Goal: Task Accomplishment & Management: Use online tool/utility

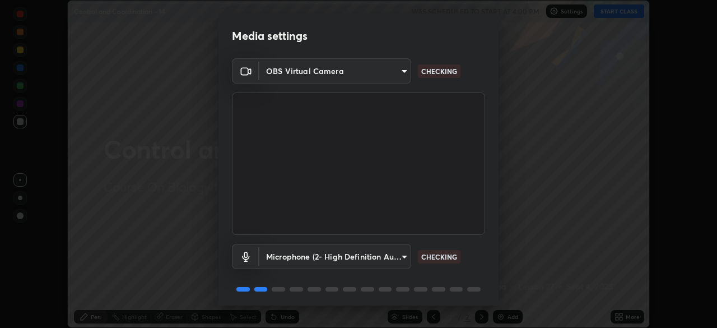
scroll to position [40, 0]
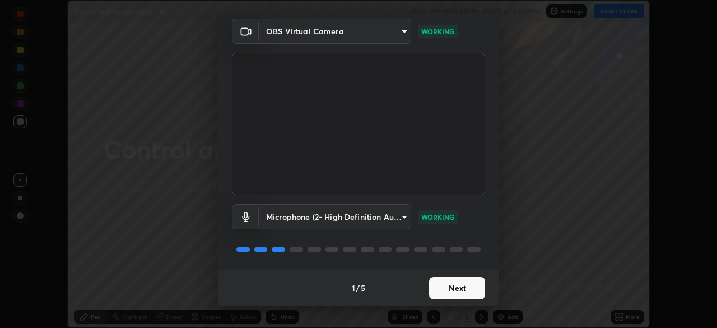
click at [447, 284] on button "Next" at bounding box center [457, 288] width 56 height 22
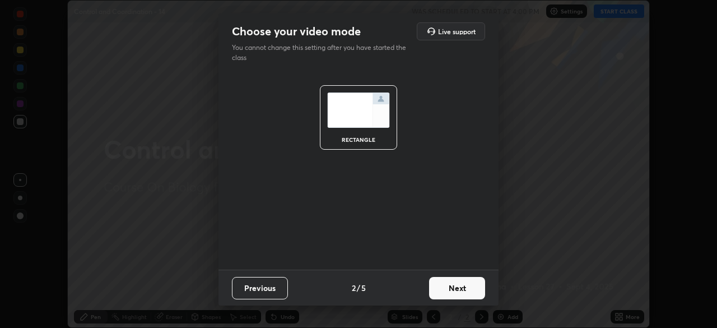
scroll to position [0, 0]
click at [451, 281] on button "Next" at bounding box center [457, 288] width 56 height 22
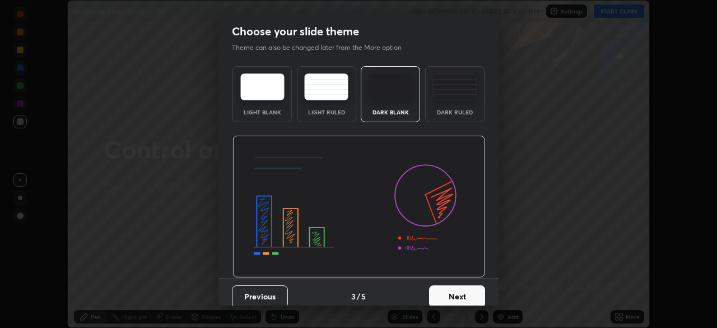
click at [443, 289] on button "Next" at bounding box center [457, 296] width 56 height 22
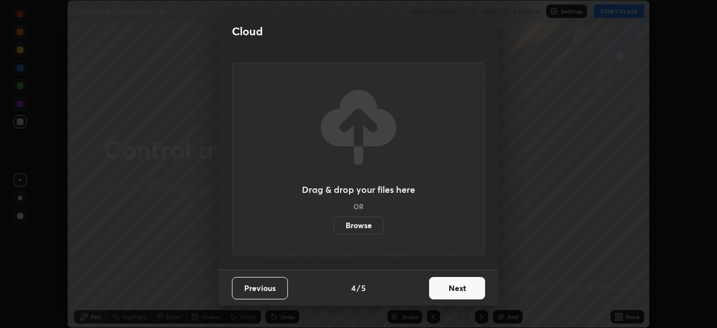
click at [372, 226] on label "Browse" at bounding box center [359, 225] width 50 height 18
click at [334, 226] on input "Browse" at bounding box center [334, 225] width 0 height 18
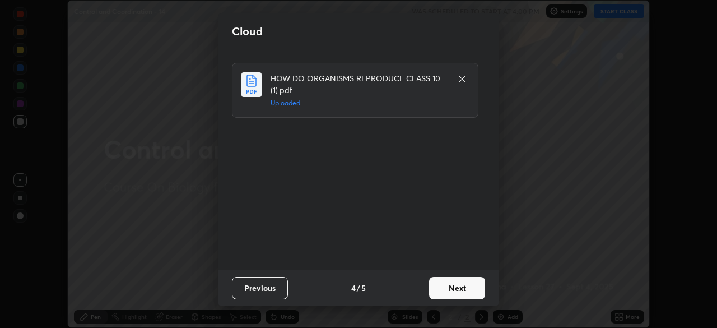
click at [450, 287] on button "Next" at bounding box center [457, 288] width 56 height 22
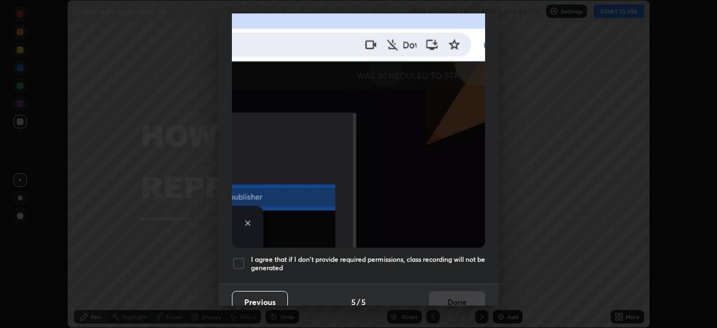
scroll to position [268, 0]
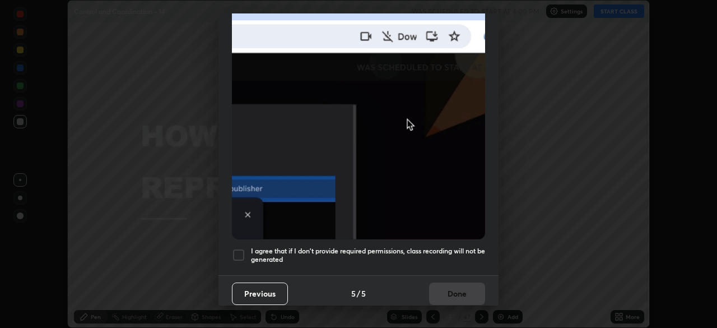
click at [245, 248] on div "I agree that if I don't provide required permissions, class recording will not …" at bounding box center [358, 254] width 253 height 13
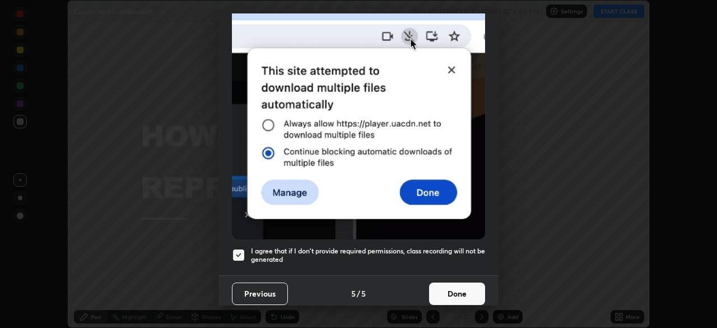
click at [437, 282] on button "Done" at bounding box center [457, 293] width 56 height 22
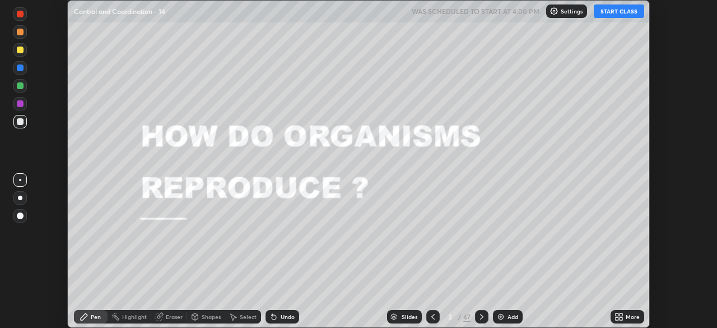
click at [619, 16] on button "START CLASS" at bounding box center [619, 10] width 50 height 13
click at [400, 314] on div "Slides" at bounding box center [404, 316] width 35 height 13
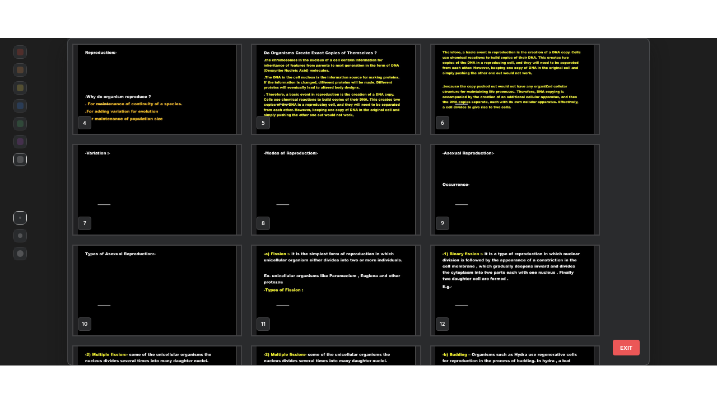
scroll to position [142, 0]
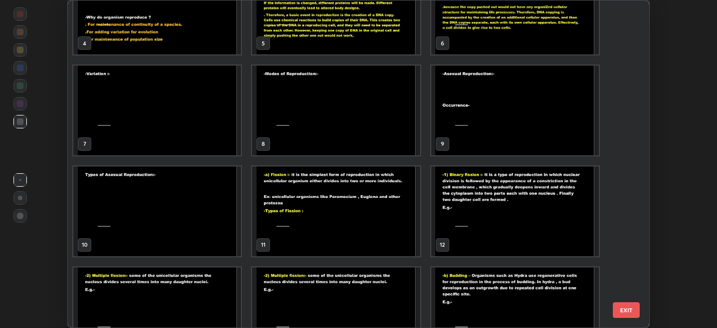
click at [230, 205] on img "grid" at bounding box center [157, 211] width 168 height 90
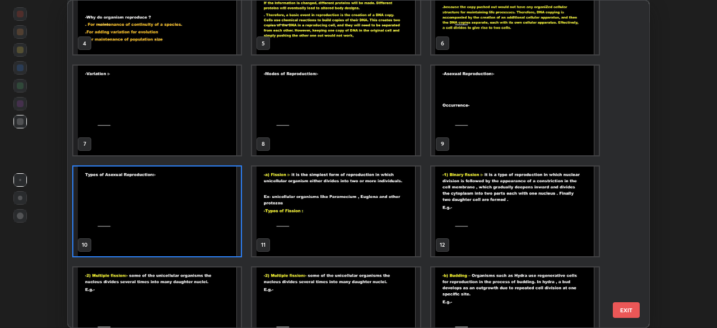
click at [230, 205] on img "grid" at bounding box center [157, 211] width 168 height 90
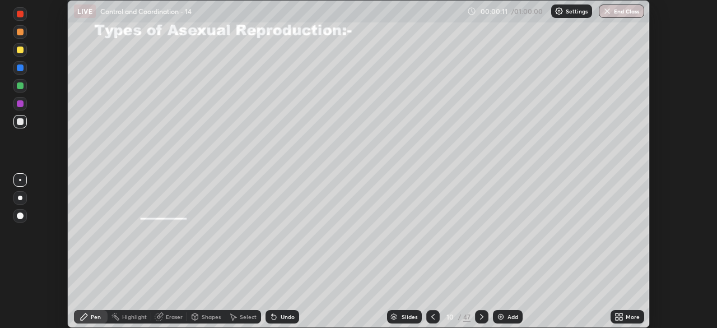
click at [621, 314] on icon at bounding box center [621, 314] width 3 height 3
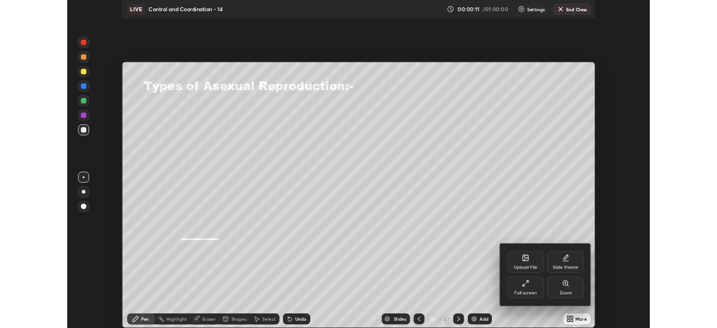
scroll to position [403, 717]
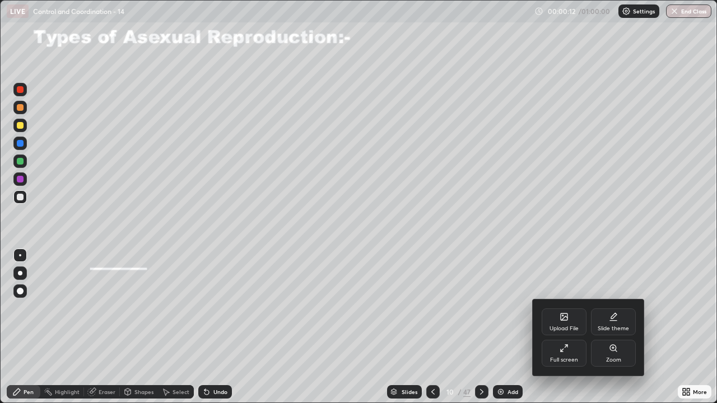
click at [565, 326] on div "Upload File" at bounding box center [564, 329] width 29 height 6
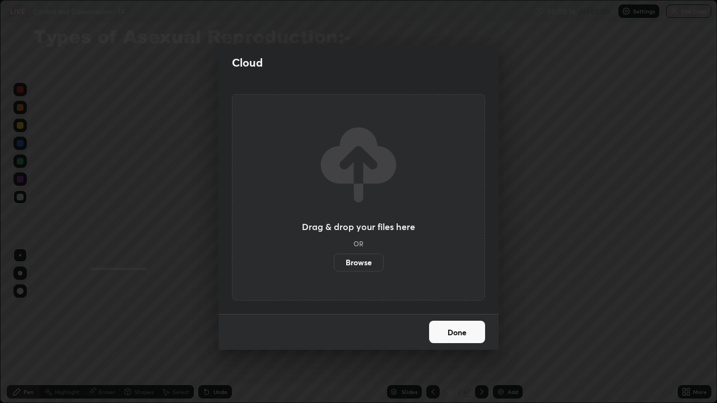
click at [518, 100] on div "Cloud Drag & drop your files here OR Browse Done" at bounding box center [358, 201] width 717 height 403
click at [519, 305] on div "Cloud Drag & drop your files here OR Browse Done" at bounding box center [358, 201] width 717 height 403
click at [448, 327] on button "Done" at bounding box center [457, 332] width 56 height 22
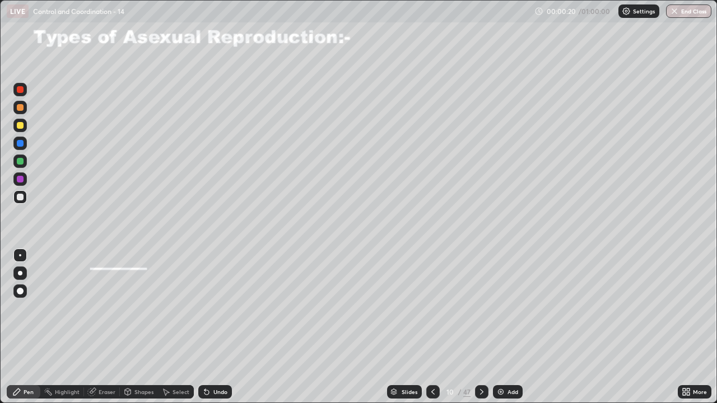
click at [433, 327] on div at bounding box center [432, 392] width 13 height 13
click at [21, 126] on div at bounding box center [20, 125] width 7 height 7
click at [217, 327] on div "Undo" at bounding box center [215, 392] width 34 height 13
click at [21, 163] on div at bounding box center [20, 161] width 7 height 7
click at [18, 180] on div at bounding box center [20, 179] width 7 height 7
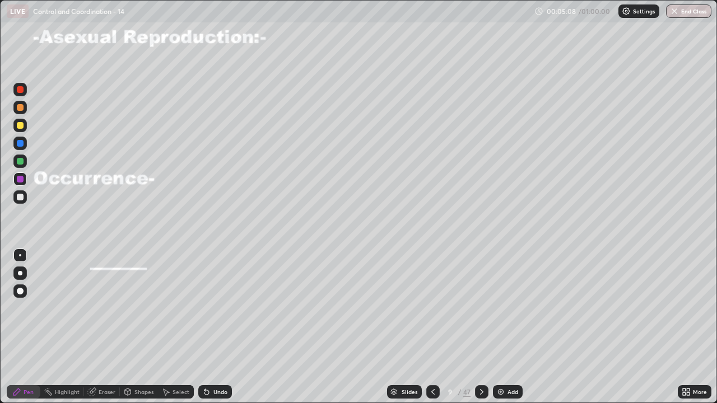
click at [211, 327] on div "Undo" at bounding box center [215, 392] width 34 height 13
click at [208, 327] on icon at bounding box center [206, 392] width 9 height 9
click at [211, 327] on div "Undo" at bounding box center [215, 392] width 34 height 13
click at [212, 327] on div "Undo" at bounding box center [215, 392] width 34 height 13
click at [213, 327] on div "Undo" at bounding box center [215, 392] width 34 height 13
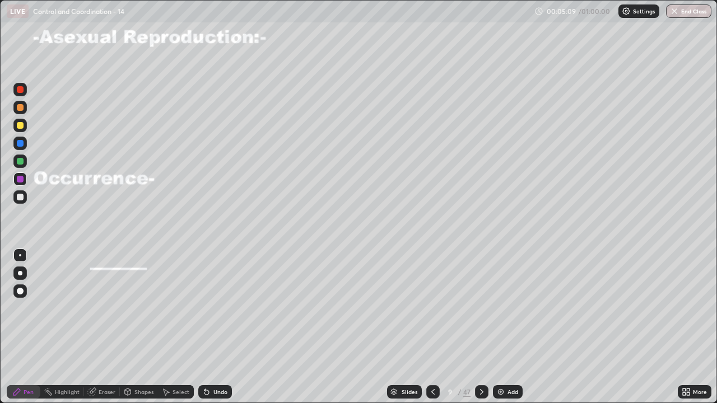
click at [214, 327] on div "Undo" at bounding box center [215, 392] width 34 height 13
click at [20, 160] on div at bounding box center [20, 161] width 7 height 7
click at [481, 327] on icon at bounding box center [481, 392] width 9 height 9
click at [20, 124] on div at bounding box center [20, 125] width 7 height 7
click at [481, 327] on icon at bounding box center [481, 392] width 9 height 9
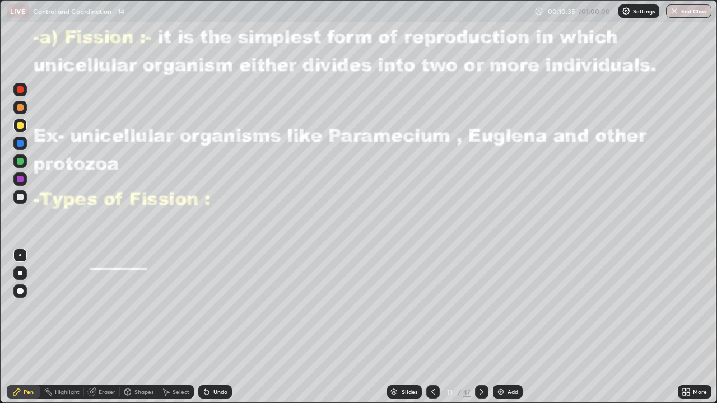
click at [433, 327] on icon at bounding box center [433, 392] width 9 height 9
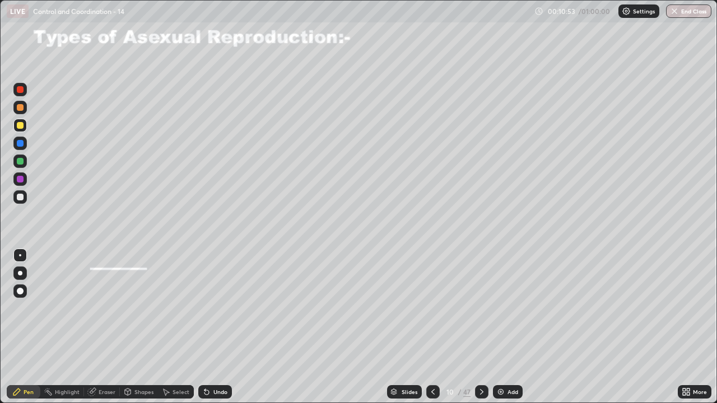
click at [480, 327] on icon at bounding box center [481, 392] width 9 height 9
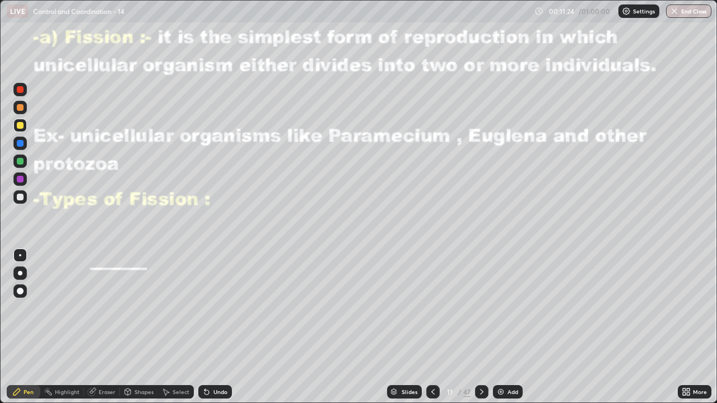
click at [102, 327] on div "Eraser" at bounding box center [107, 392] width 17 height 6
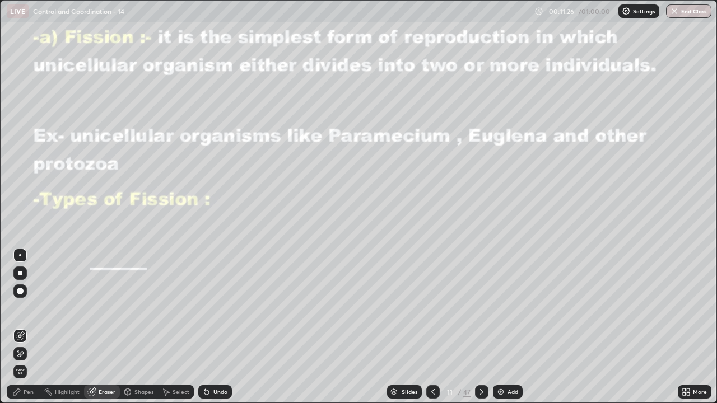
click at [20, 327] on span "Erase all" at bounding box center [20, 372] width 12 height 7
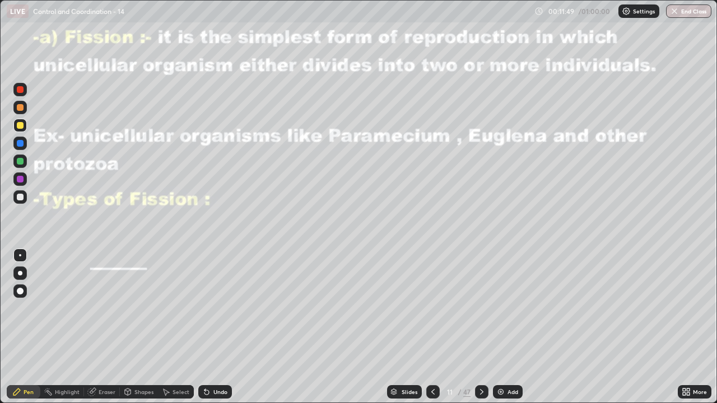
click at [19, 179] on div at bounding box center [20, 179] width 7 height 7
click at [214, 327] on div "Undo" at bounding box center [221, 392] width 14 height 6
click at [208, 327] on icon at bounding box center [206, 392] width 9 height 9
click at [209, 327] on icon at bounding box center [206, 392] width 9 height 9
click at [216, 327] on div "Undo" at bounding box center [215, 392] width 34 height 13
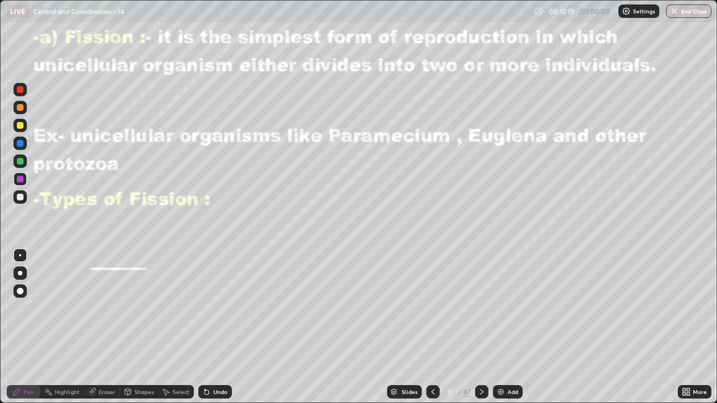
click at [215, 327] on div "Undo" at bounding box center [221, 392] width 14 height 6
click at [206, 327] on icon at bounding box center [206, 392] width 9 height 9
click at [214, 327] on div "Undo" at bounding box center [221, 392] width 14 height 6
click at [20, 198] on div at bounding box center [20, 197] width 7 height 7
click at [226, 327] on div "Undo" at bounding box center [221, 392] width 14 height 6
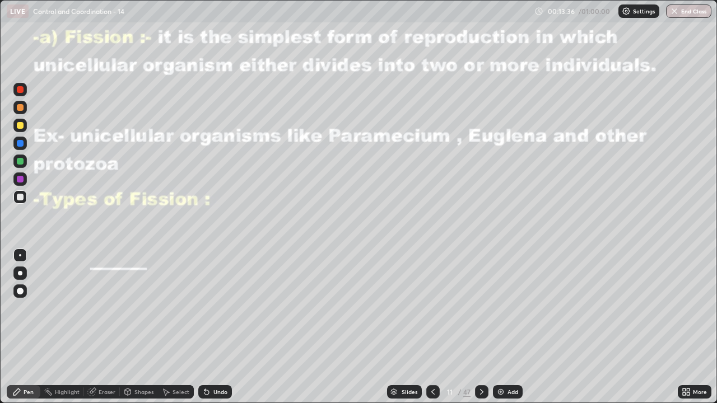
click at [223, 327] on div "Undo" at bounding box center [215, 392] width 34 height 13
click at [25, 178] on div at bounding box center [19, 179] width 13 height 13
click at [20, 196] on div at bounding box center [20, 197] width 7 height 7
click at [481, 327] on icon at bounding box center [481, 392] width 9 height 9
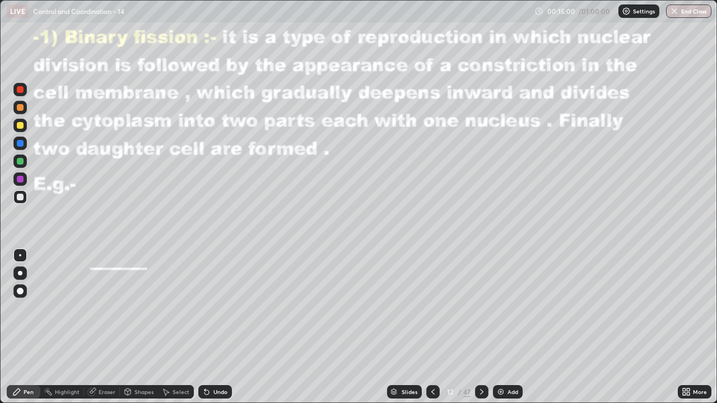
click at [432, 327] on icon at bounding box center [433, 392] width 9 height 9
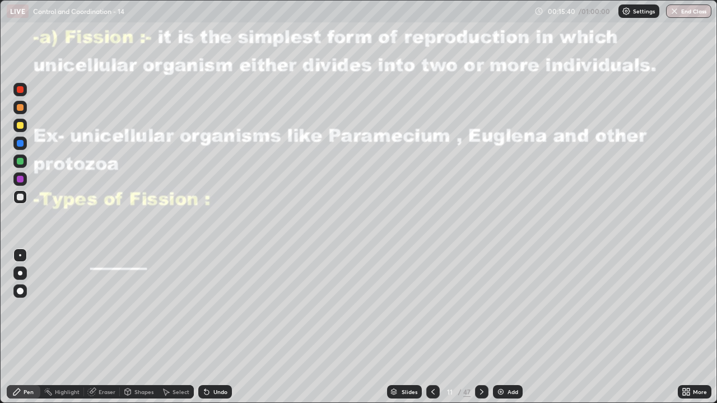
click at [481, 327] on icon at bounding box center [481, 392] width 9 height 9
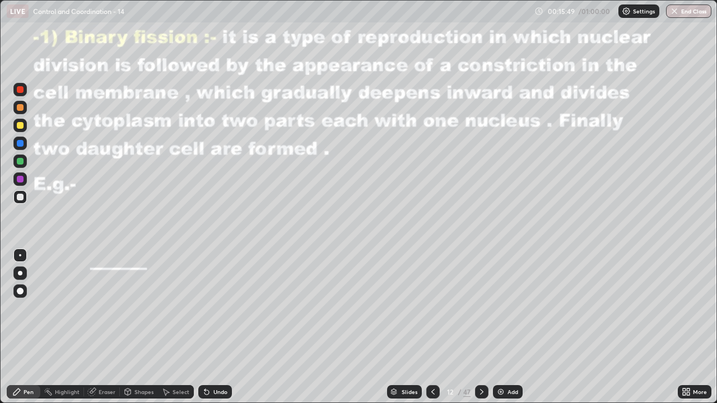
click at [21, 192] on div at bounding box center [19, 197] width 13 height 13
click at [21, 179] on div at bounding box center [20, 179] width 7 height 7
click at [20, 196] on div at bounding box center [20, 197] width 7 height 7
click at [17, 180] on div at bounding box center [20, 179] width 7 height 7
click at [205, 327] on icon at bounding box center [205, 389] width 1 height 1
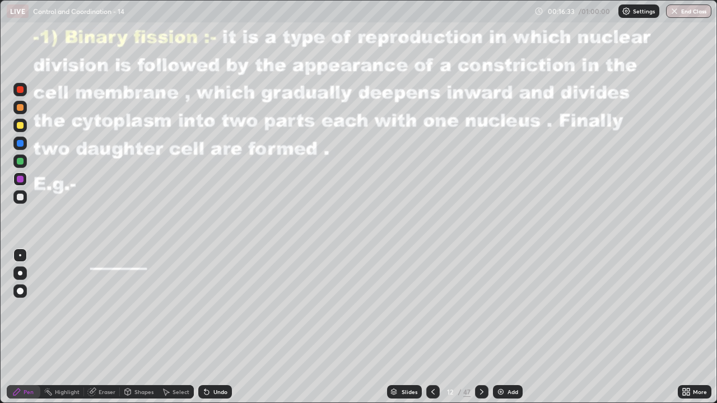
click at [18, 194] on div at bounding box center [20, 197] width 7 height 7
click at [20, 180] on div at bounding box center [20, 179] width 7 height 7
click at [19, 196] on div at bounding box center [20, 197] width 7 height 7
click at [205, 327] on icon at bounding box center [207, 393] width 4 height 4
click at [214, 327] on div "Undo" at bounding box center [221, 392] width 14 height 6
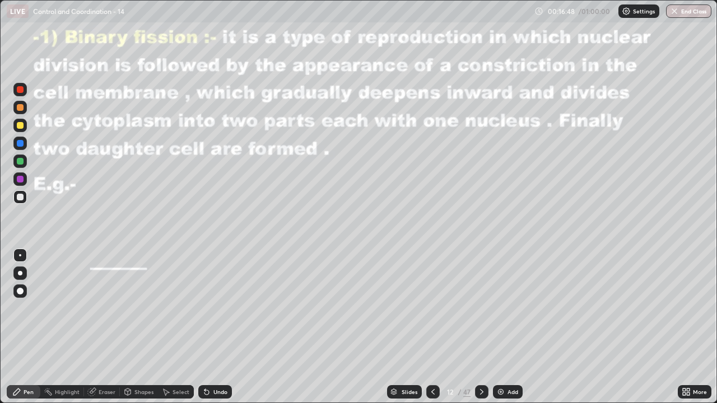
click at [133, 327] on div "Shapes" at bounding box center [139, 392] width 38 height 13
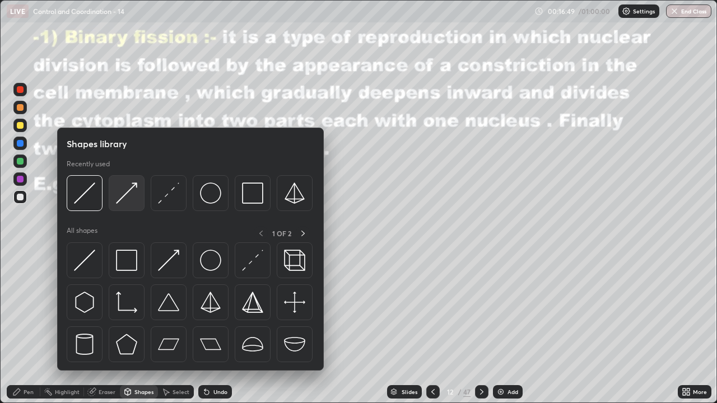
click at [116, 198] on div at bounding box center [127, 193] width 36 height 36
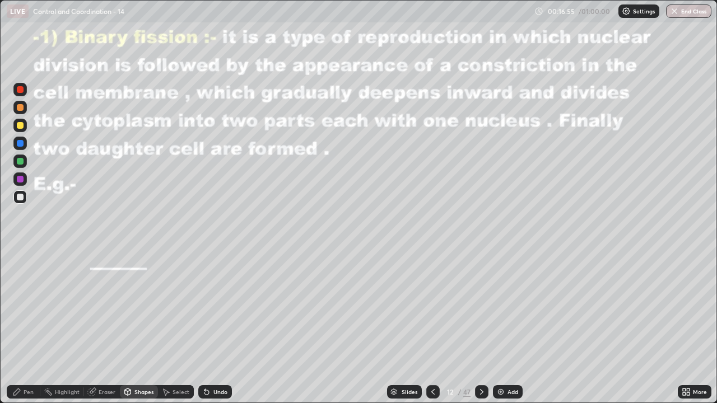
click at [19, 196] on div at bounding box center [20, 197] width 7 height 7
click at [20, 179] on div at bounding box center [20, 179] width 7 height 7
click at [21, 179] on div at bounding box center [20, 179] width 7 height 7
click at [212, 327] on div "Undo" at bounding box center [215, 392] width 34 height 13
click at [25, 327] on div "Pen" at bounding box center [24, 392] width 34 height 13
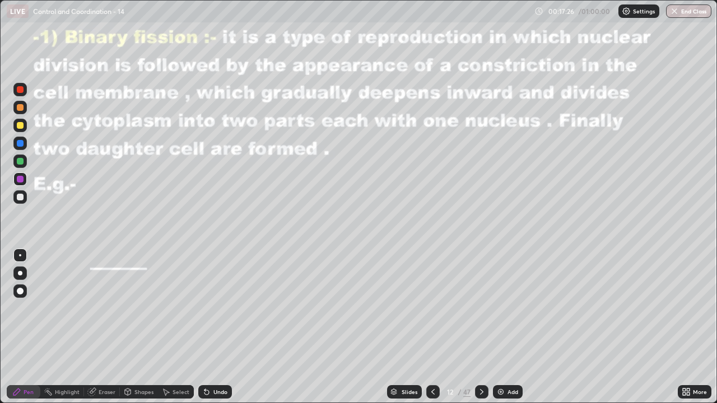
click at [21, 198] on div at bounding box center [20, 197] width 7 height 7
click at [21, 195] on div at bounding box center [20, 197] width 7 height 7
click at [134, 327] on div "Shapes" at bounding box center [143, 392] width 19 height 6
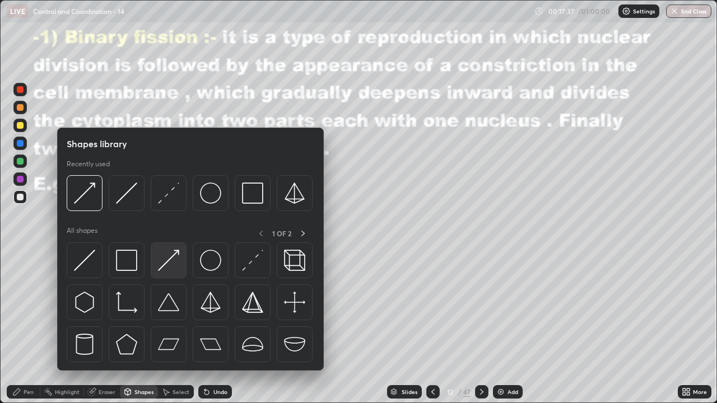
click at [167, 259] on img at bounding box center [168, 260] width 21 height 21
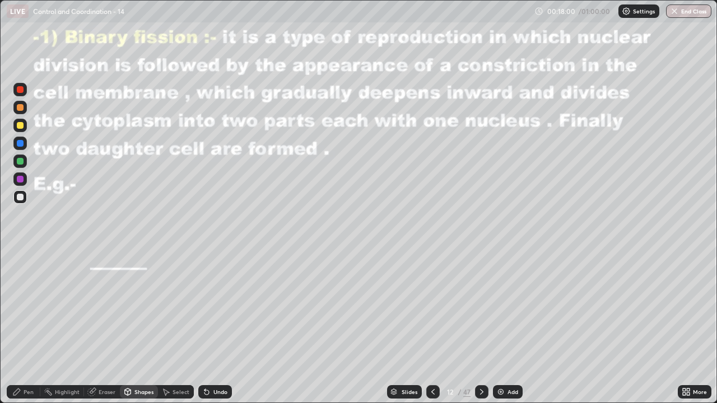
click at [129, 327] on icon at bounding box center [128, 392] width 6 height 7
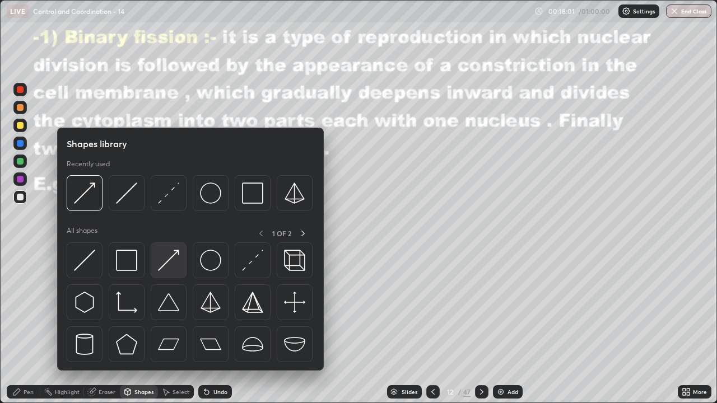
click at [159, 263] on img at bounding box center [168, 260] width 21 height 21
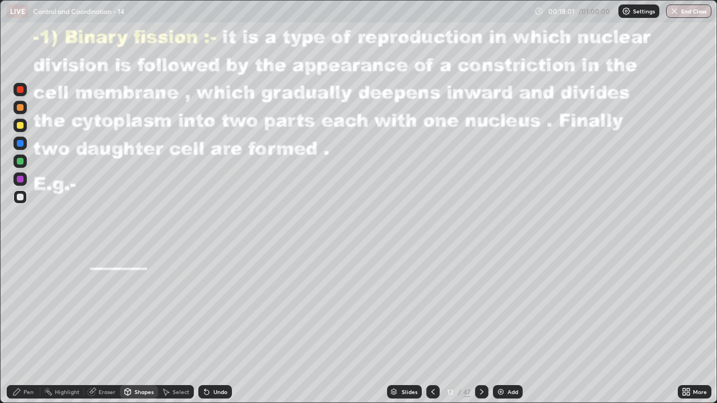
click at [22, 197] on div at bounding box center [20, 197] width 7 height 7
click at [33, 327] on div "Pen" at bounding box center [29, 392] width 10 height 6
click at [22, 196] on div at bounding box center [20, 197] width 7 height 7
click at [22, 178] on div at bounding box center [20, 179] width 7 height 7
click at [23, 196] on div at bounding box center [20, 197] width 7 height 7
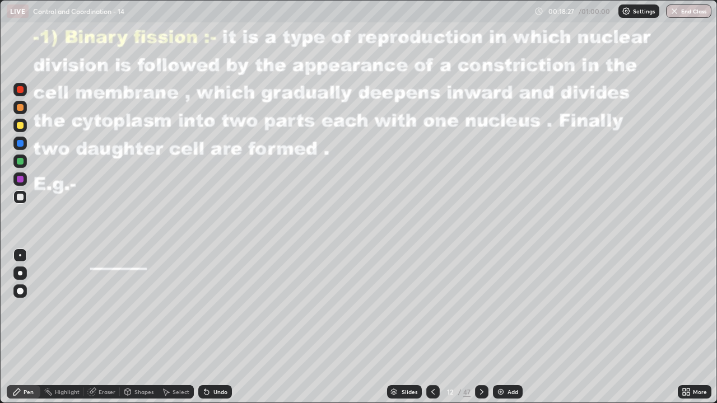
click at [18, 163] on div at bounding box center [20, 161] width 7 height 7
click at [214, 327] on div "Undo" at bounding box center [221, 392] width 14 height 6
click at [20, 148] on div at bounding box center [19, 143] width 13 height 13
click at [25, 198] on div at bounding box center [19, 197] width 13 height 13
click at [19, 196] on div at bounding box center [20, 197] width 7 height 7
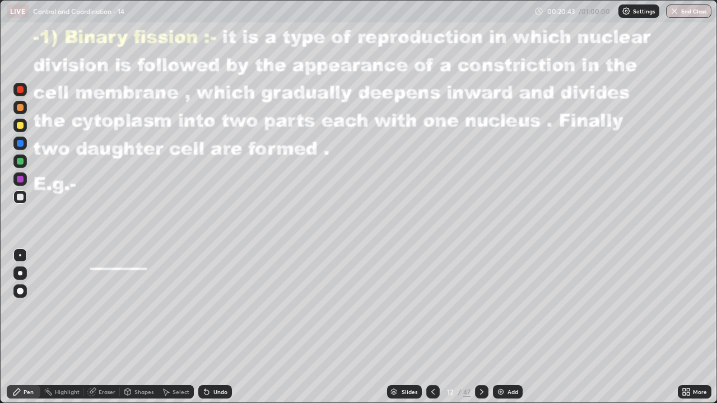
click at [19, 131] on div at bounding box center [19, 125] width 13 height 13
click at [20, 126] on div at bounding box center [20, 125] width 7 height 7
click at [475, 327] on div at bounding box center [481, 392] width 13 height 22
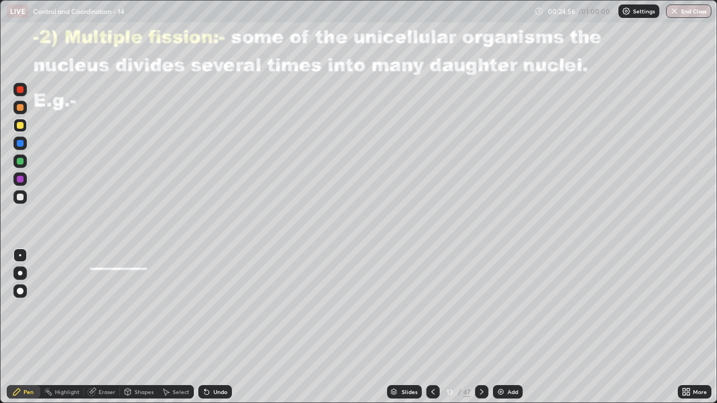
click at [432, 327] on icon at bounding box center [433, 392] width 9 height 9
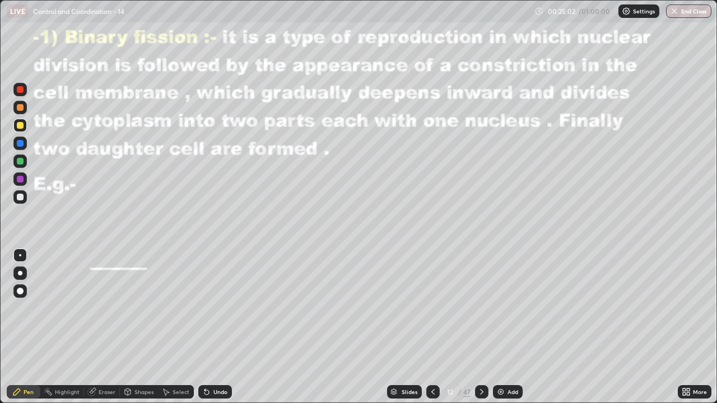
click at [504, 327] on div "Add" at bounding box center [508, 392] width 30 height 13
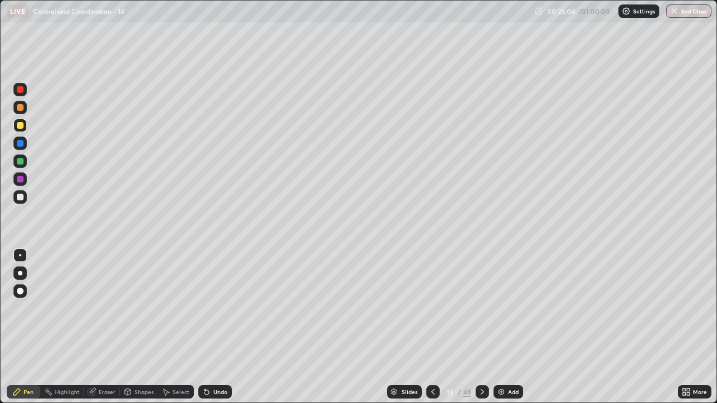
click at [19, 108] on div at bounding box center [20, 107] width 7 height 7
click at [20, 194] on div at bounding box center [20, 197] width 7 height 7
click at [214, 327] on div "Undo" at bounding box center [221, 392] width 14 height 6
click at [132, 327] on div "Shapes" at bounding box center [139, 392] width 38 height 13
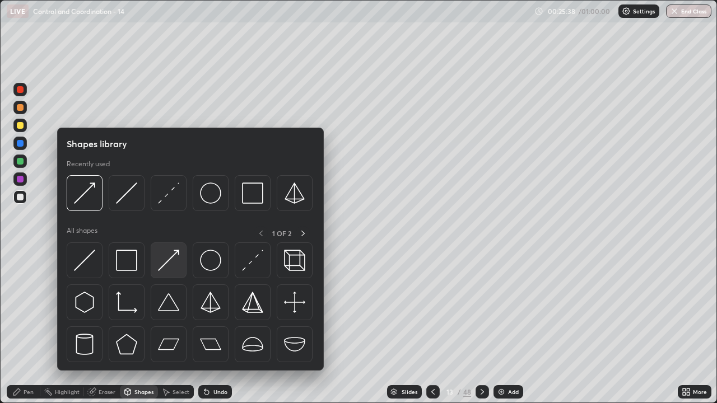
click at [168, 266] on img at bounding box center [168, 260] width 21 height 21
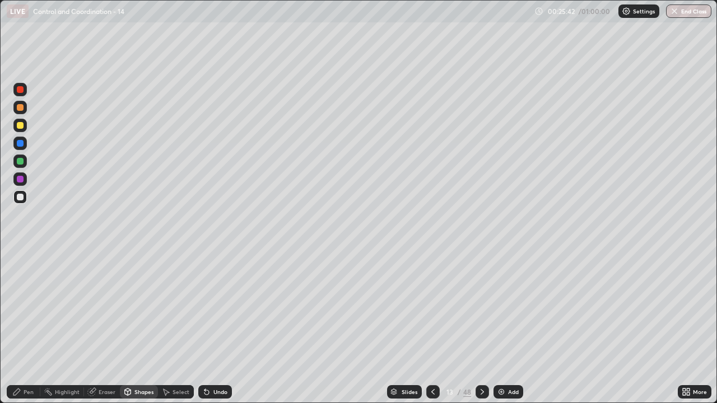
click at [30, 327] on div "Pen" at bounding box center [24, 392] width 34 height 13
click at [210, 327] on div "Undo" at bounding box center [215, 392] width 34 height 13
click at [216, 327] on div "Undo" at bounding box center [221, 392] width 14 height 6
click at [129, 327] on div "Shapes" at bounding box center [139, 392] width 38 height 13
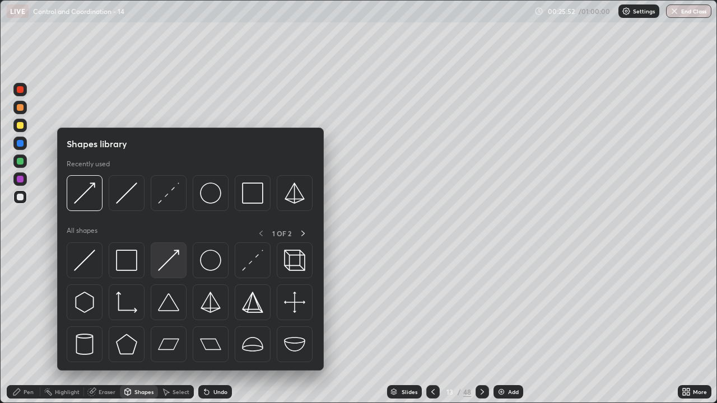
click at [166, 263] on img at bounding box center [168, 260] width 21 height 21
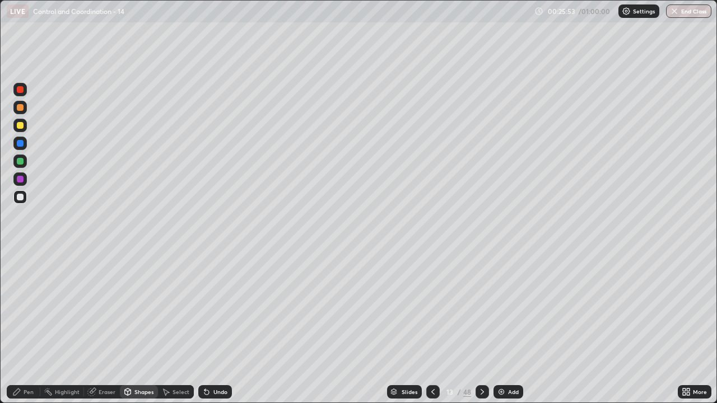
click at [21, 184] on div at bounding box center [19, 179] width 13 height 13
click at [38, 327] on div "Pen" at bounding box center [24, 392] width 34 height 13
click at [21, 197] on div at bounding box center [20, 197] width 7 height 7
click at [133, 327] on div "Shapes" at bounding box center [139, 392] width 38 height 13
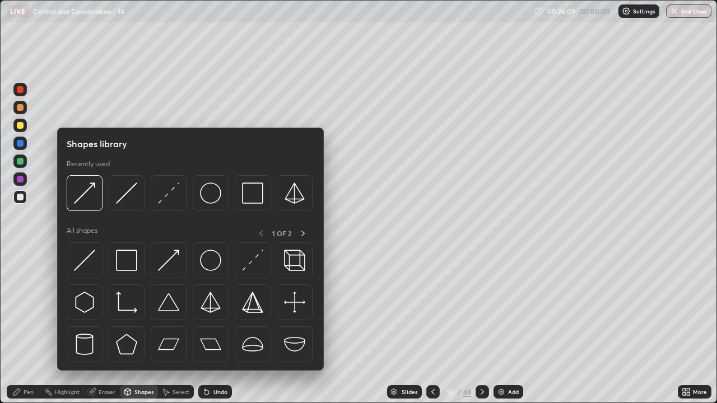
click at [158, 268] on img at bounding box center [168, 260] width 21 height 21
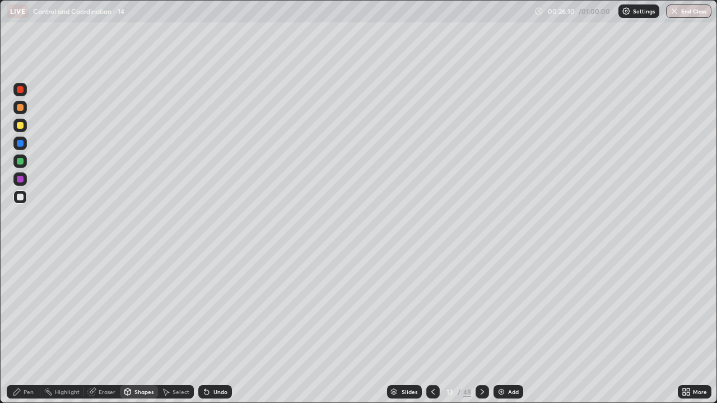
click at [17, 180] on div at bounding box center [20, 179] width 7 height 7
click at [25, 327] on div "Pen" at bounding box center [29, 392] width 10 height 6
click at [22, 193] on div at bounding box center [19, 197] width 13 height 13
click at [26, 327] on div "Pen" at bounding box center [29, 392] width 10 height 6
click at [21, 163] on div at bounding box center [20, 161] width 7 height 7
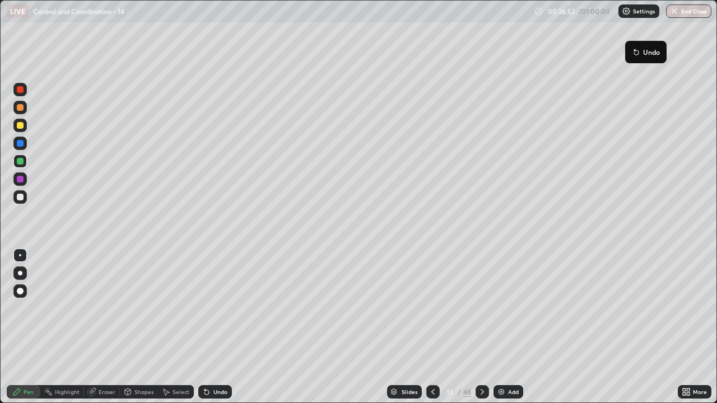
click at [631, 58] on button "Undo" at bounding box center [646, 51] width 33 height 13
click at [226, 327] on div "Undo" at bounding box center [215, 392] width 34 height 13
click at [134, 327] on div "Shapes" at bounding box center [143, 392] width 19 height 6
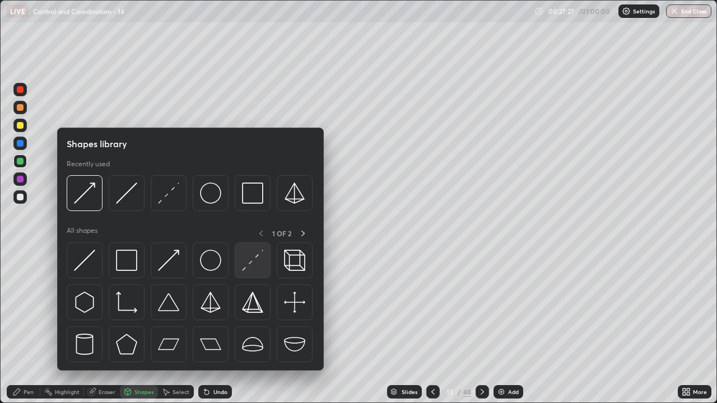
click at [244, 263] on img at bounding box center [252, 260] width 21 height 21
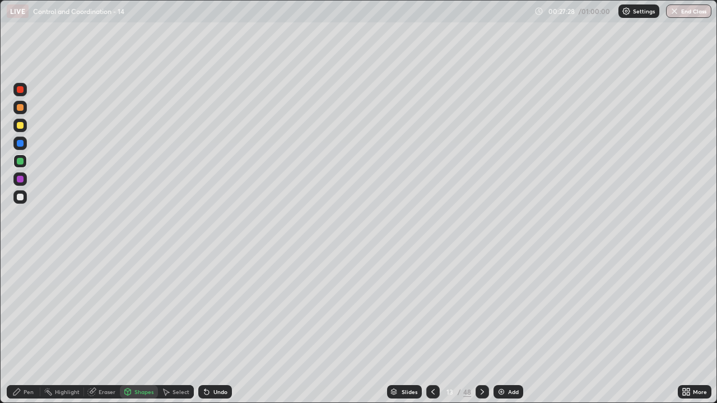
click at [20, 122] on div at bounding box center [20, 125] width 7 height 7
click at [95, 327] on icon at bounding box center [93, 391] width 6 height 6
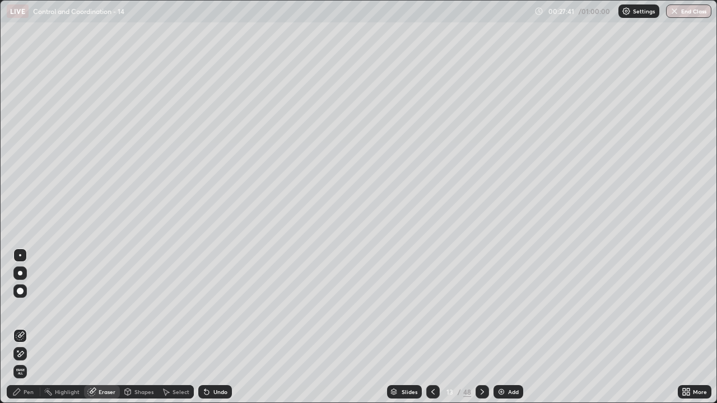
click at [21, 327] on div "Pen" at bounding box center [24, 392] width 34 height 13
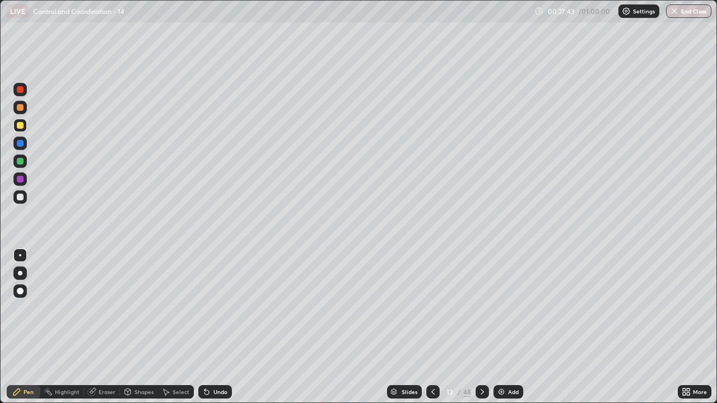
click at [18, 125] on div at bounding box center [20, 125] width 7 height 7
click at [20, 110] on div at bounding box center [20, 107] width 7 height 7
click at [20, 128] on div at bounding box center [20, 125] width 7 height 7
click at [22, 197] on div at bounding box center [20, 197] width 7 height 7
click at [133, 327] on div "Shapes" at bounding box center [139, 392] width 38 height 13
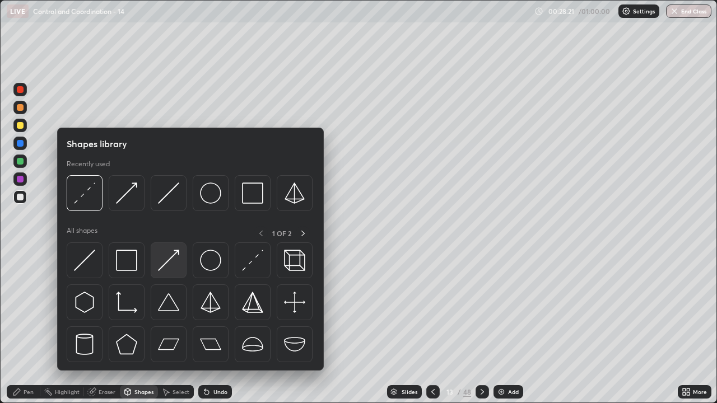
click at [165, 267] on img at bounding box center [168, 260] width 21 height 21
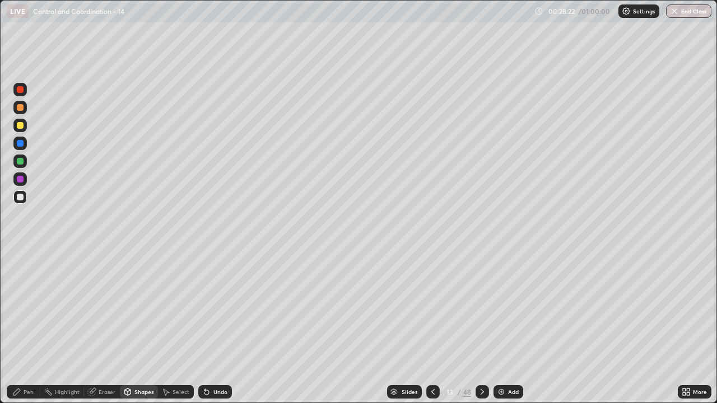
click at [19, 177] on div at bounding box center [20, 179] width 7 height 7
click at [26, 327] on div "Pen" at bounding box center [29, 392] width 10 height 6
click at [21, 192] on div at bounding box center [19, 197] width 13 height 13
click at [18, 160] on div at bounding box center [20, 161] width 7 height 7
click at [19, 197] on div at bounding box center [20, 197] width 7 height 7
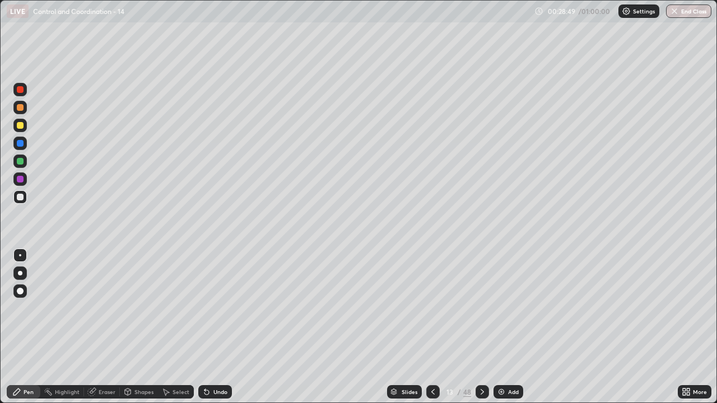
click at [134, 327] on div "Shapes" at bounding box center [143, 392] width 19 height 6
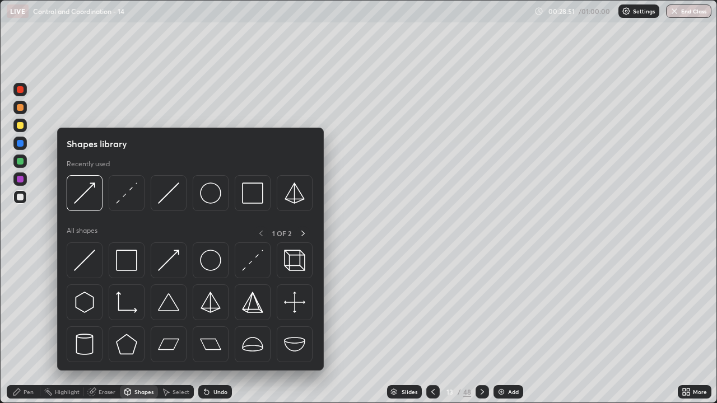
click at [20, 128] on div at bounding box center [20, 125] width 7 height 7
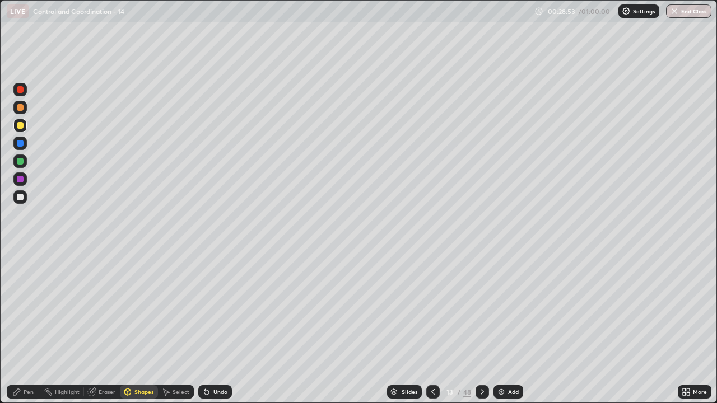
click at [217, 327] on div "Undo" at bounding box center [215, 392] width 34 height 13
click at [129, 327] on icon at bounding box center [128, 392] width 6 height 7
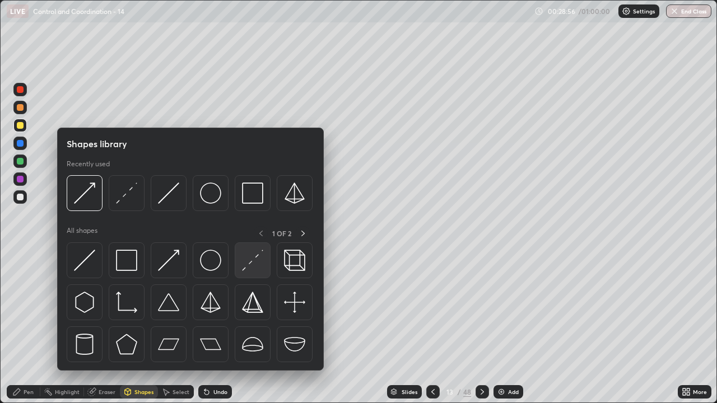
click at [242, 266] on div at bounding box center [253, 261] width 36 height 36
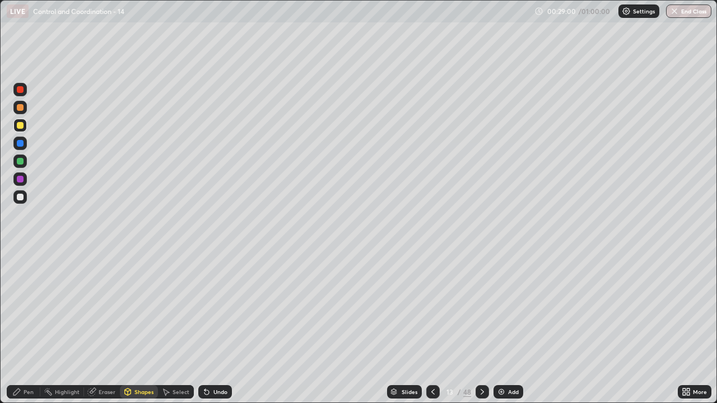
click at [24, 327] on div "Pen" at bounding box center [29, 392] width 10 height 6
click at [20, 196] on div at bounding box center [20, 197] width 7 height 7
click at [18, 161] on div at bounding box center [20, 161] width 7 height 7
click at [109, 327] on div "Eraser" at bounding box center [107, 392] width 17 height 6
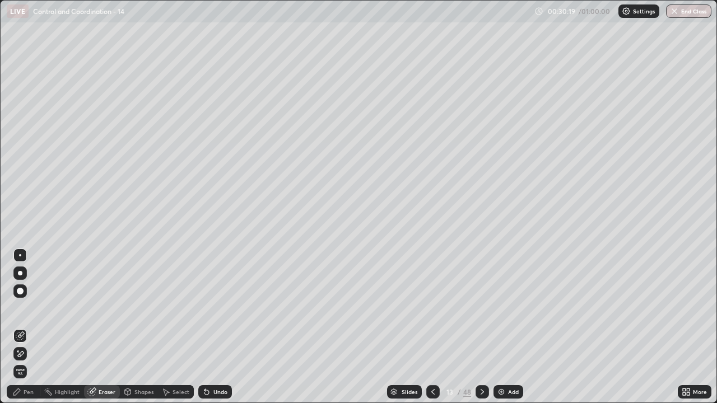
click at [21, 327] on icon at bounding box center [16, 392] width 9 height 9
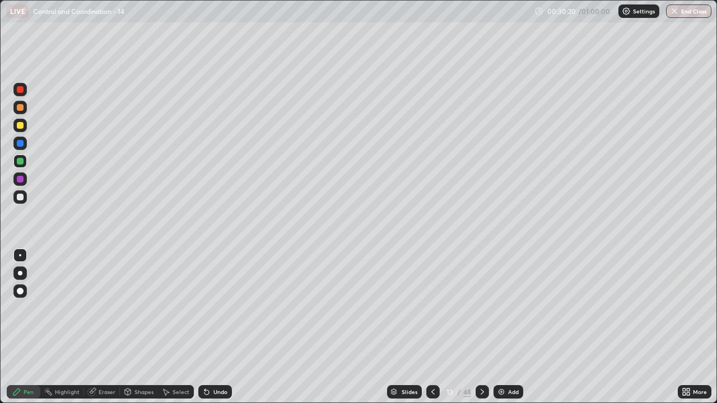
click at [20, 196] on div at bounding box center [20, 197] width 7 height 7
click at [24, 197] on div at bounding box center [19, 197] width 13 height 13
click at [481, 327] on icon at bounding box center [482, 392] width 9 height 9
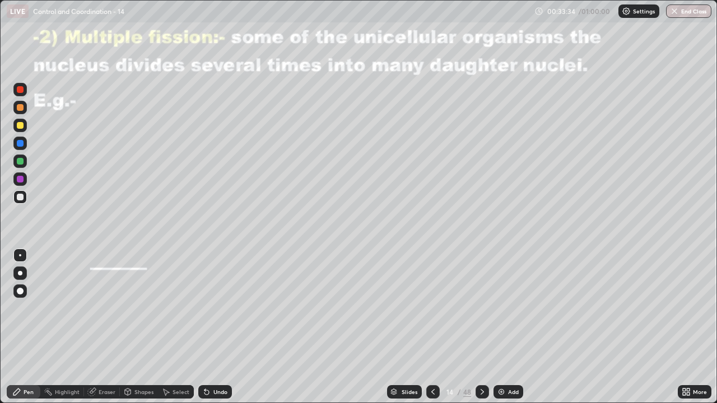
click at [22, 129] on div at bounding box center [19, 125] width 13 height 13
click at [20, 161] on div at bounding box center [20, 161] width 7 height 7
click at [21, 161] on div at bounding box center [20, 161] width 7 height 7
click at [21, 197] on div at bounding box center [20, 197] width 7 height 7
click at [133, 327] on div "Shapes" at bounding box center [139, 392] width 38 height 13
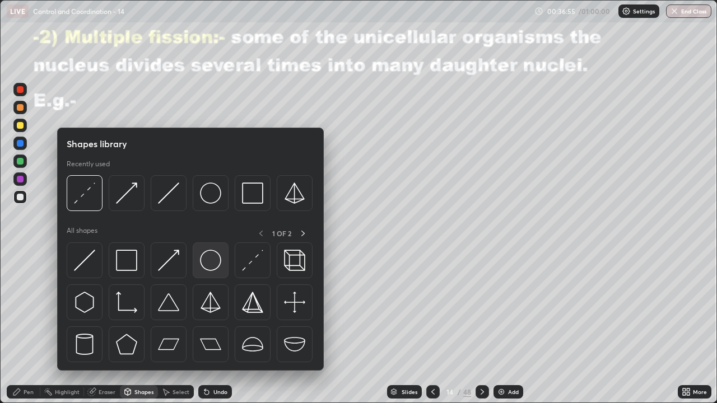
click at [205, 266] on img at bounding box center [210, 260] width 21 height 21
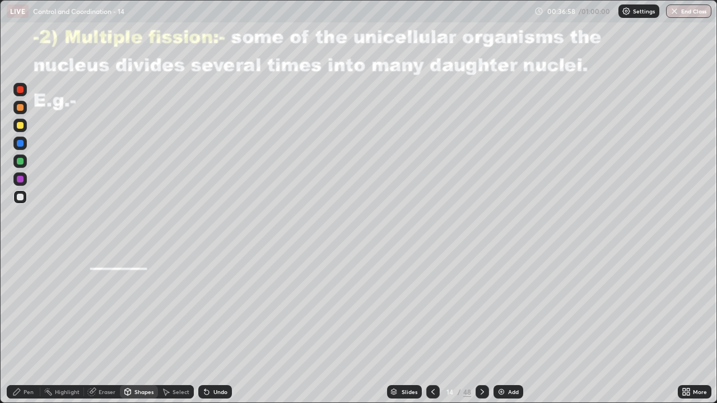
click at [20, 127] on div at bounding box center [20, 125] width 7 height 7
click at [20, 194] on div at bounding box center [20, 197] width 7 height 7
click at [19, 327] on div "Pen" at bounding box center [24, 392] width 34 height 13
click at [18, 160] on div at bounding box center [20, 161] width 7 height 7
click at [20, 149] on div at bounding box center [19, 143] width 13 height 13
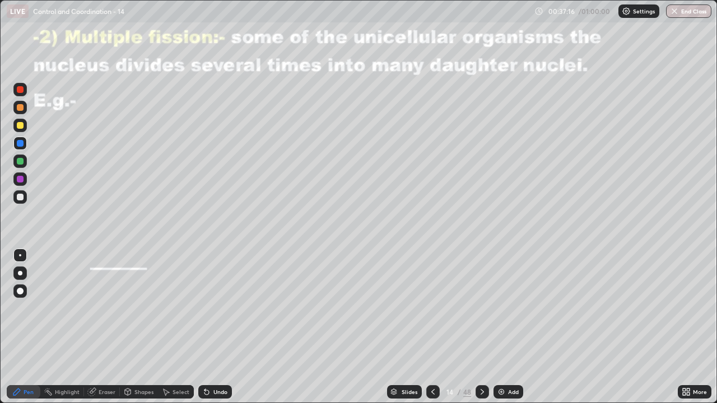
click at [21, 180] on div at bounding box center [20, 179] width 7 height 7
click at [18, 161] on div at bounding box center [20, 161] width 7 height 7
click at [18, 198] on div at bounding box center [20, 197] width 7 height 7
click at [133, 327] on div "Shapes" at bounding box center [139, 392] width 38 height 13
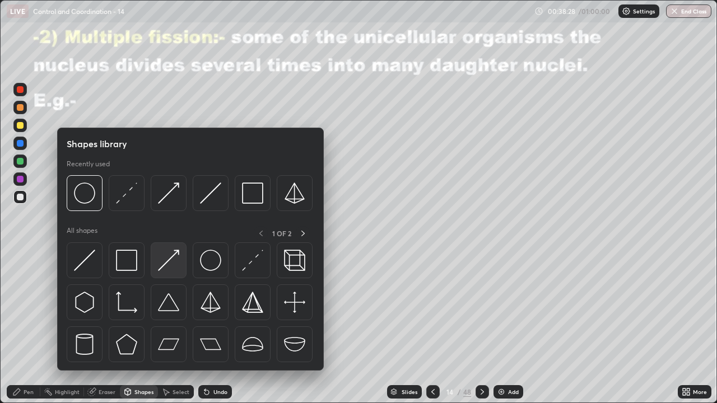
click at [164, 264] on img at bounding box center [168, 260] width 21 height 21
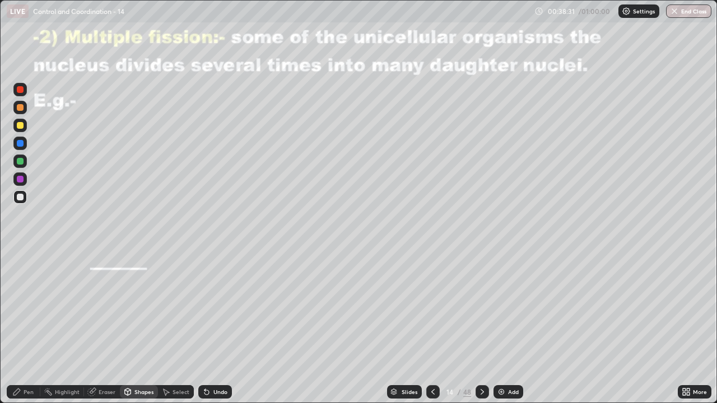
click at [32, 327] on div "Pen" at bounding box center [29, 392] width 10 height 6
click at [109, 327] on div "Eraser" at bounding box center [107, 392] width 17 height 6
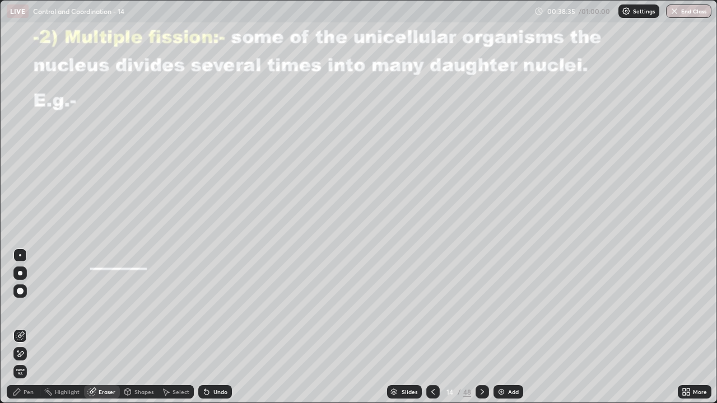
click at [136, 327] on div "Shapes" at bounding box center [139, 392] width 38 height 13
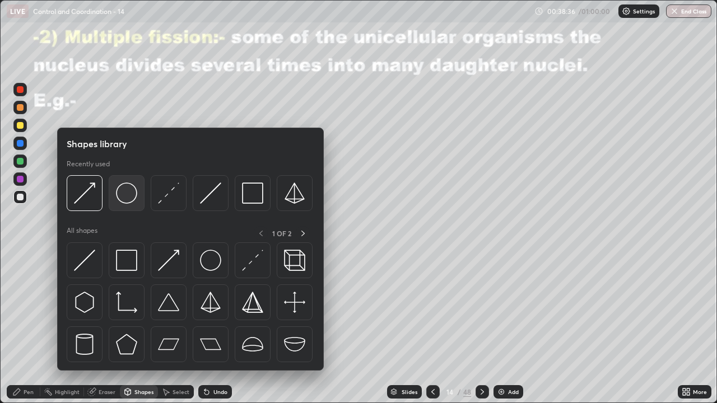
click at [122, 197] on img at bounding box center [126, 193] width 21 height 21
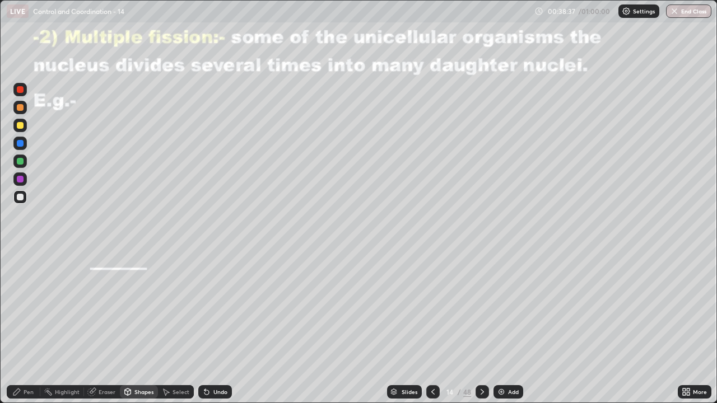
click at [22, 128] on div at bounding box center [20, 125] width 7 height 7
click at [217, 327] on div "Undo" at bounding box center [215, 392] width 34 height 13
click at [30, 327] on div "Pen" at bounding box center [29, 392] width 10 height 6
click at [20, 197] on div at bounding box center [20, 197] width 7 height 7
click at [134, 327] on div "Shapes" at bounding box center [143, 392] width 19 height 6
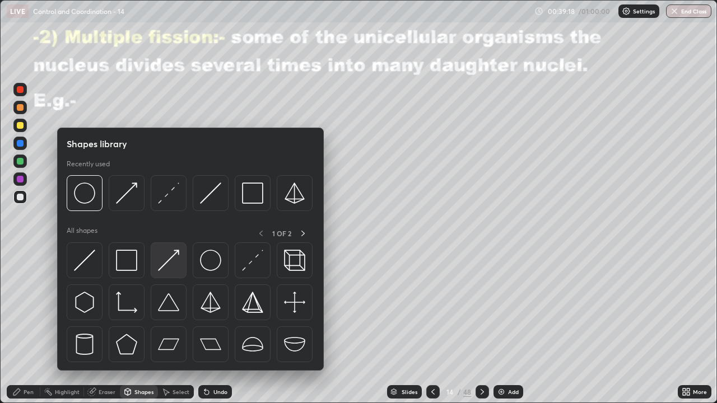
click at [170, 263] on img at bounding box center [168, 260] width 21 height 21
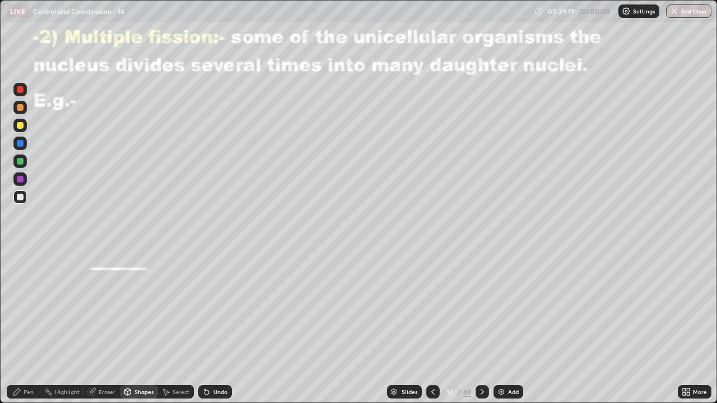
click at [21, 180] on div at bounding box center [20, 179] width 7 height 7
click at [20, 196] on div at bounding box center [20, 197] width 7 height 7
click at [25, 131] on div at bounding box center [19, 125] width 13 height 13
click at [31, 327] on div "Pen" at bounding box center [24, 392] width 34 height 13
click at [21, 194] on div at bounding box center [20, 197] width 7 height 7
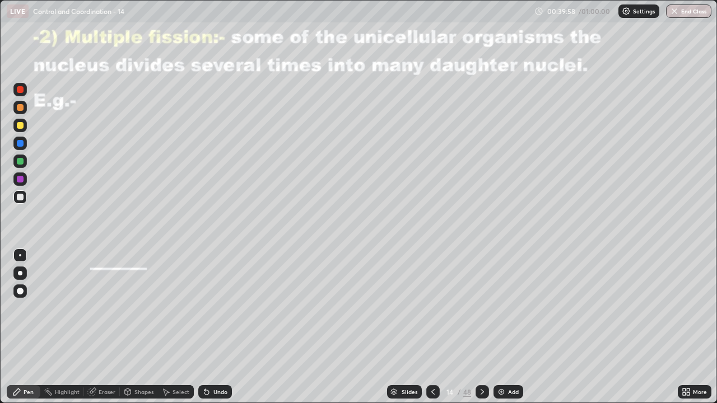
click at [214, 327] on div "Undo" at bounding box center [221, 392] width 14 height 6
click at [21, 126] on div at bounding box center [20, 125] width 7 height 7
click at [476, 327] on div at bounding box center [482, 392] width 13 height 13
click at [480, 327] on icon at bounding box center [482, 392] width 9 height 9
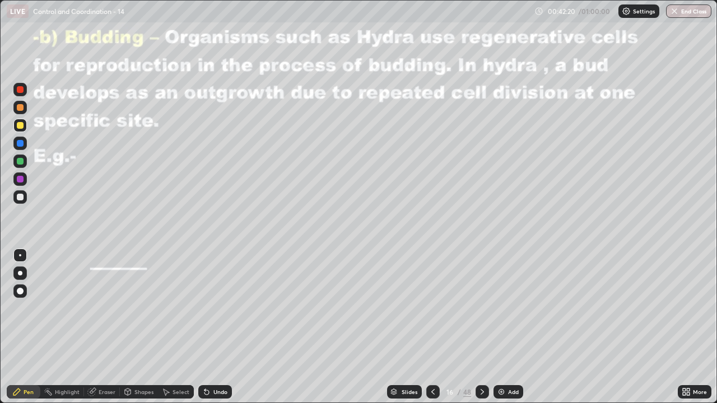
click at [20, 195] on div at bounding box center [20, 197] width 7 height 7
click at [20, 180] on div at bounding box center [20, 179] width 7 height 7
click at [20, 160] on div at bounding box center [20, 161] width 7 height 7
click at [220, 327] on div "Undo" at bounding box center [221, 392] width 14 height 6
click at [221, 327] on div "Undo" at bounding box center [215, 392] width 34 height 13
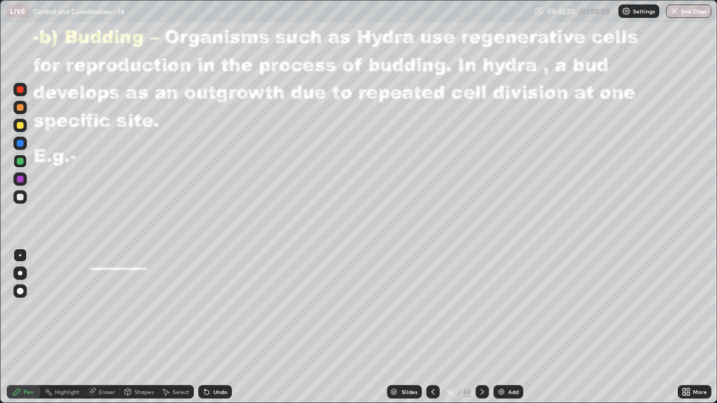
click at [134, 327] on div "Shapes" at bounding box center [143, 392] width 19 height 6
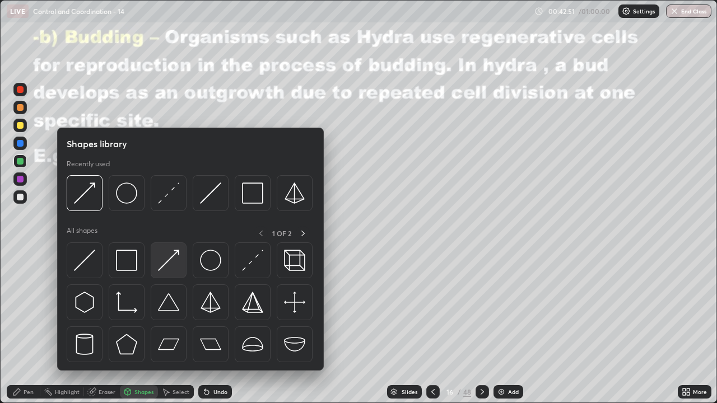
click at [168, 266] on img at bounding box center [168, 260] width 21 height 21
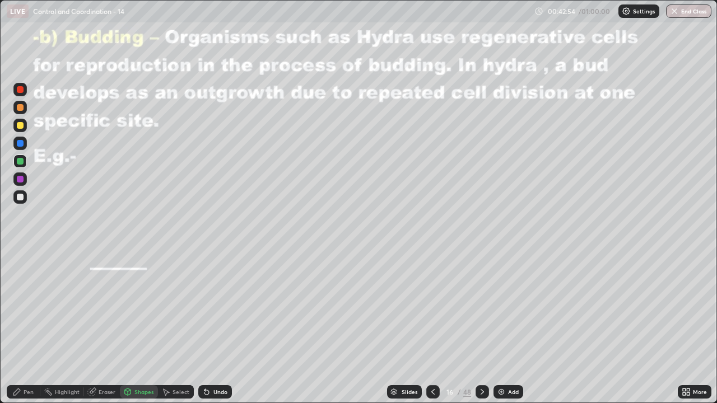
click at [20, 178] on div at bounding box center [20, 179] width 7 height 7
click at [224, 327] on div "Undo" at bounding box center [221, 392] width 14 height 6
click at [30, 327] on div "Pen" at bounding box center [29, 392] width 10 height 6
click at [140, 327] on div "Shapes" at bounding box center [143, 392] width 19 height 6
click at [18, 163] on div at bounding box center [20, 161] width 7 height 7
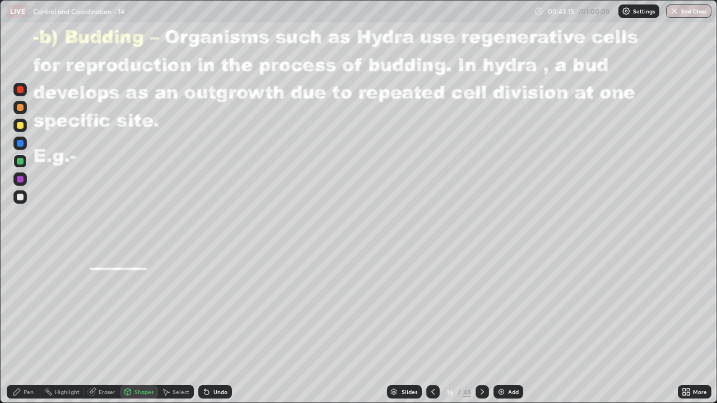
click at [210, 327] on div "Undo" at bounding box center [215, 392] width 34 height 13
click at [20, 327] on icon at bounding box center [16, 392] width 9 height 9
click at [216, 327] on div "Undo" at bounding box center [215, 392] width 34 height 13
click at [20, 179] on div at bounding box center [20, 179] width 7 height 7
click at [131, 327] on icon at bounding box center [127, 392] width 9 height 9
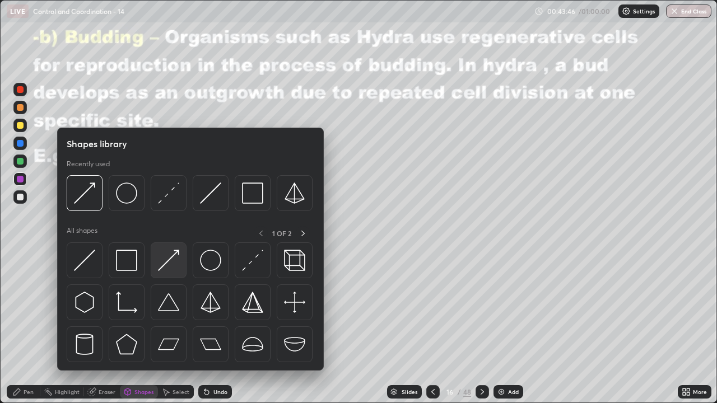
click at [164, 266] on img at bounding box center [168, 260] width 21 height 21
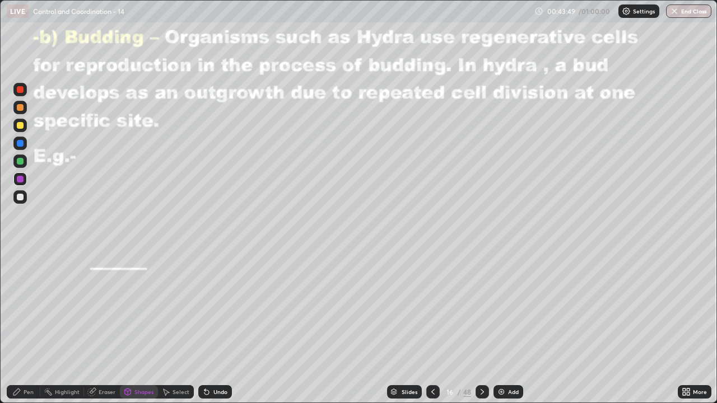
click at [33, 327] on div "Pen" at bounding box center [29, 392] width 10 height 6
click at [22, 160] on div at bounding box center [20, 161] width 7 height 7
click at [21, 180] on div at bounding box center [20, 179] width 7 height 7
click at [481, 327] on icon at bounding box center [482, 392] width 3 height 6
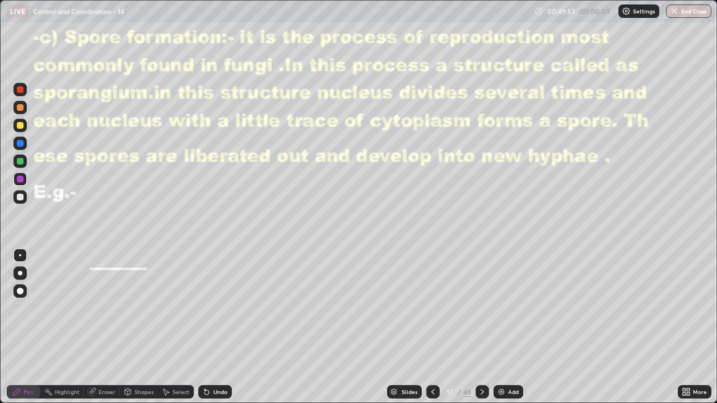
click at [18, 161] on div at bounding box center [20, 161] width 7 height 7
click at [18, 191] on div at bounding box center [19, 197] width 13 height 13
click at [21, 180] on div at bounding box center [20, 179] width 7 height 7
click at [21, 197] on div at bounding box center [20, 197] width 7 height 7
click at [21, 126] on div at bounding box center [20, 125] width 7 height 7
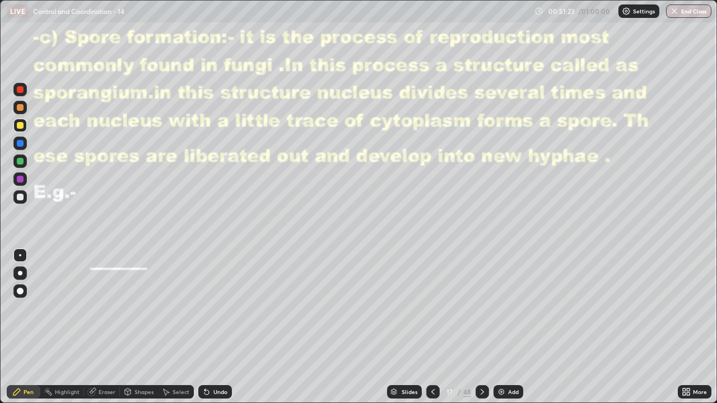
click at [22, 196] on div at bounding box center [20, 197] width 7 height 7
click at [17, 176] on div at bounding box center [19, 179] width 13 height 13
click at [22, 199] on div at bounding box center [20, 197] width 7 height 7
click at [214, 327] on div "Undo" at bounding box center [221, 392] width 14 height 6
click at [21, 181] on div at bounding box center [20, 179] width 7 height 7
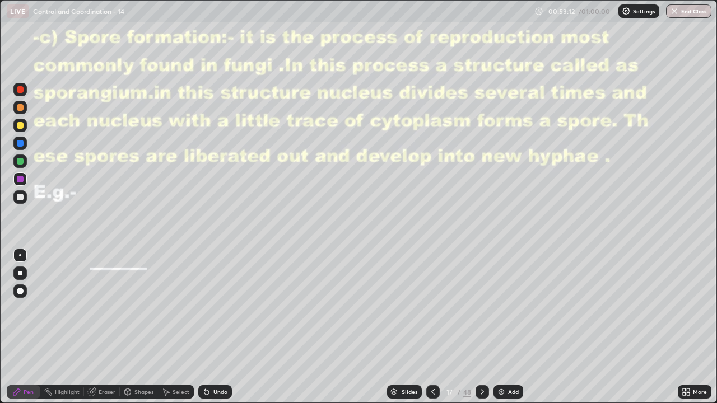
click at [18, 161] on div at bounding box center [20, 161] width 7 height 7
click at [216, 327] on div "Undo" at bounding box center [215, 392] width 34 height 13
click at [218, 327] on div "Undo" at bounding box center [221, 392] width 14 height 6
click at [214, 327] on div "Undo" at bounding box center [221, 392] width 14 height 6
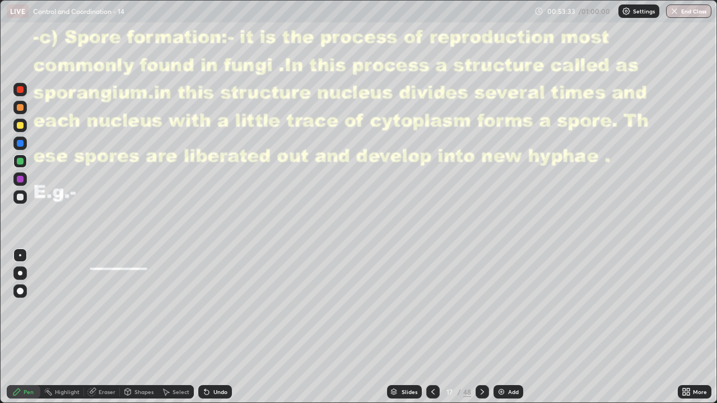
click at [214, 327] on div "Undo" at bounding box center [221, 392] width 14 height 6
click at [215, 327] on div "Undo" at bounding box center [221, 392] width 14 height 6
click at [214, 327] on div "Undo" at bounding box center [221, 392] width 14 height 6
click at [481, 327] on icon at bounding box center [482, 392] width 9 height 9
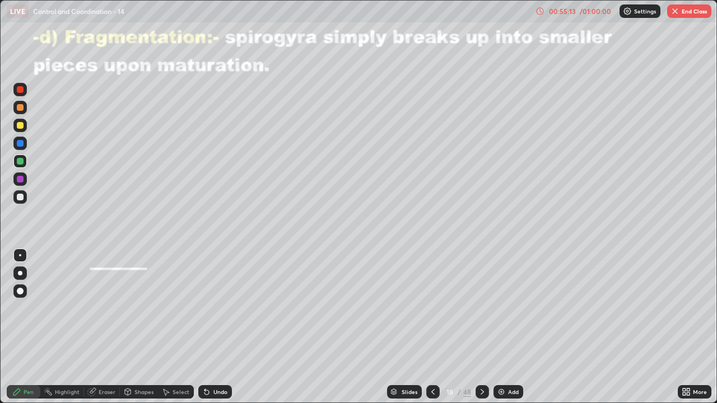
click at [432, 327] on icon at bounding box center [433, 392] width 9 height 9
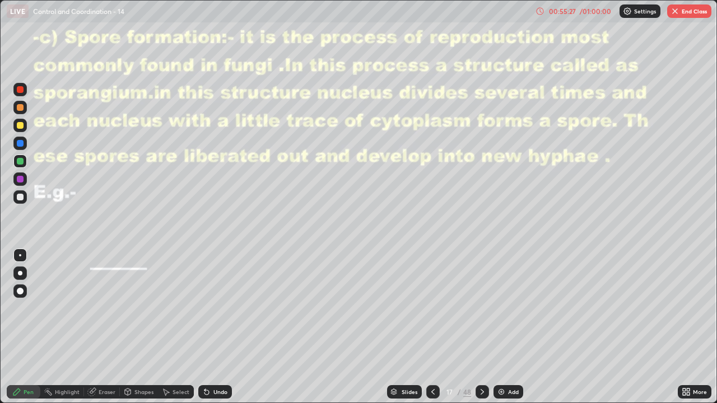
click at [481, 327] on icon at bounding box center [482, 392] width 9 height 9
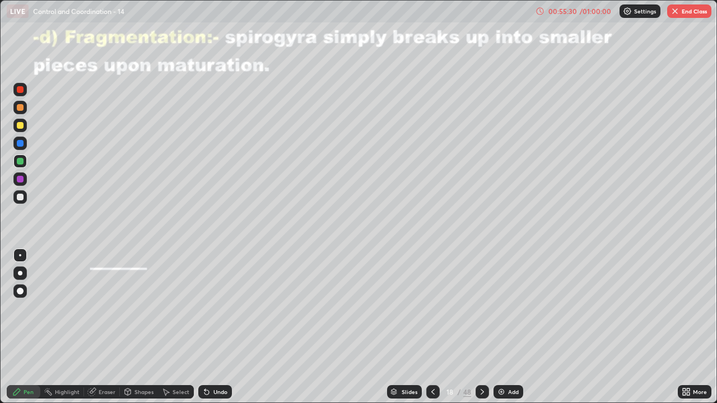
click at [20, 196] on div at bounding box center [20, 197] width 7 height 7
click at [131, 327] on icon at bounding box center [127, 392] width 9 height 9
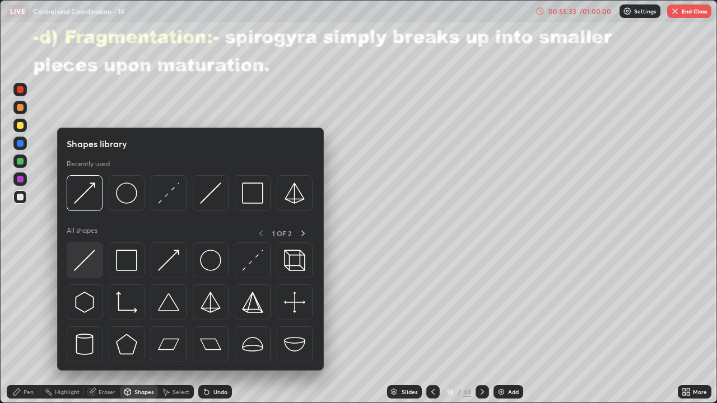
click at [87, 259] on img at bounding box center [84, 260] width 21 height 21
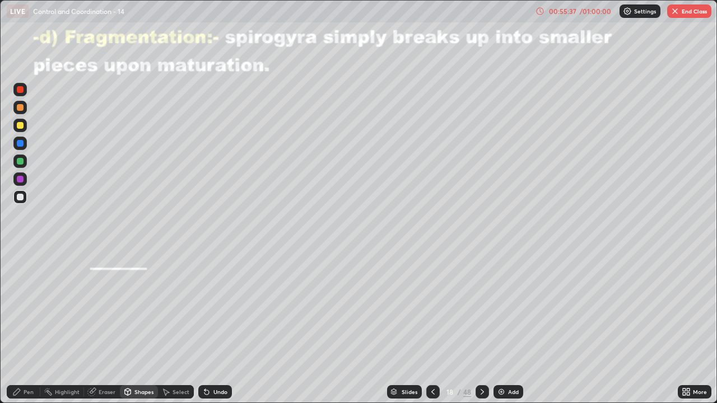
click at [22, 181] on div at bounding box center [20, 179] width 7 height 7
click at [212, 327] on div "Undo" at bounding box center [215, 392] width 34 height 13
click at [27, 327] on div "Pen" at bounding box center [24, 392] width 34 height 13
click at [137, 327] on div "Shapes" at bounding box center [143, 392] width 19 height 6
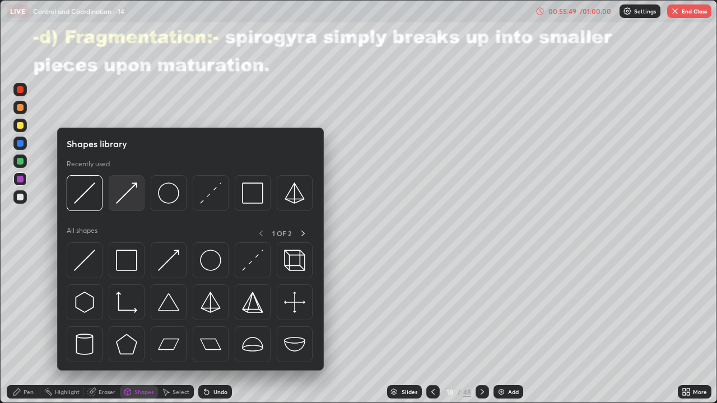
click at [119, 200] on img at bounding box center [126, 193] width 21 height 21
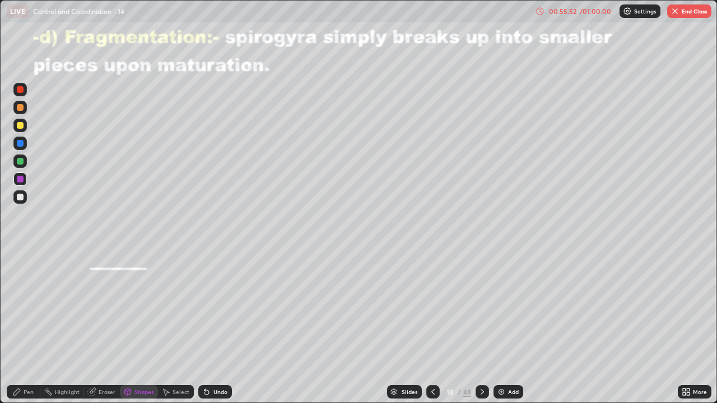
click at [24, 327] on div "Pen" at bounding box center [29, 392] width 10 height 6
click at [103, 327] on div "Eraser" at bounding box center [107, 392] width 17 height 6
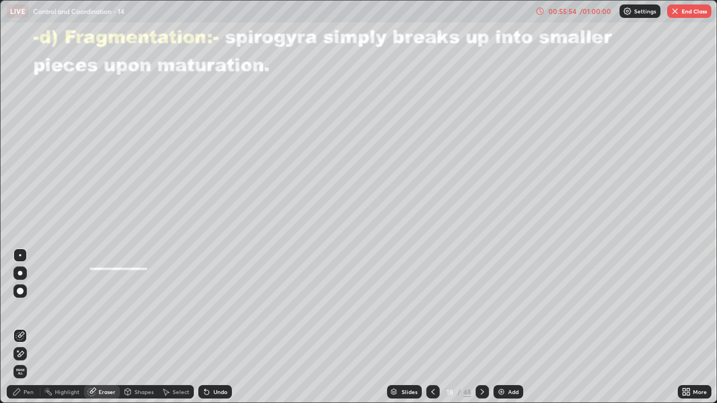
click at [134, 327] on div "Shapes" at bounding box center [143, 392] width 19 height 6
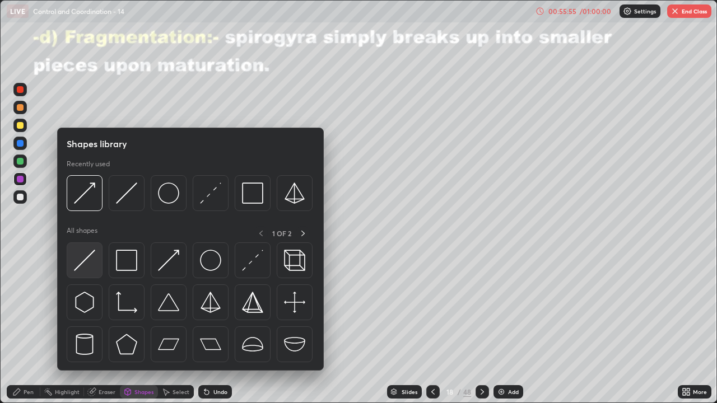
click at [82, 267] on img at bounding box center [84, 260] width 21 height 21
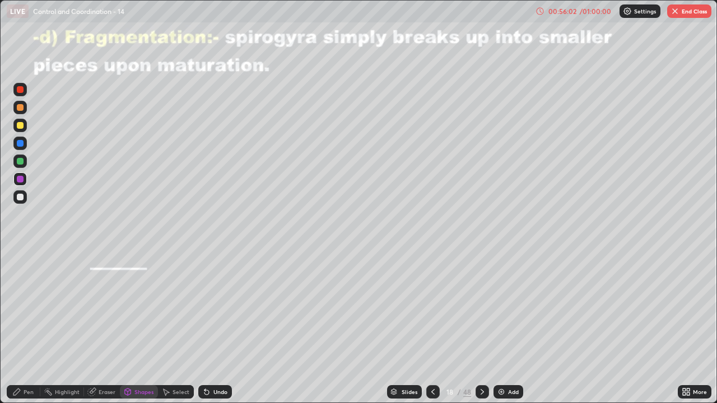
click at [21, 160] on div at bounding box center [20, 161] width 7 height 7
click at [29, 327] on div "Pen" at bounding box center [24, 392] width 34 height 13
click at [24, 327] on div "Pen" at bounding box center [29, 392] width 10 height 6
click at [209, 327] on icon at bounding box center [206, 392] width 9 height 9
click at [211, 327] on div "Undo" at bounding box center [215, 392] width 34 height 13
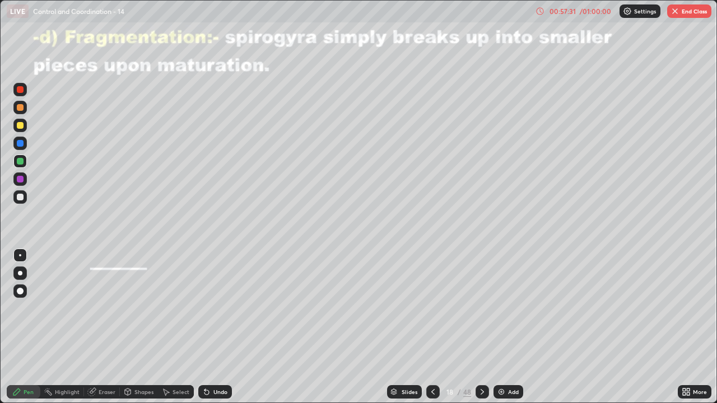
click at [210, 327] on div "Undo" at bounding box center [215, 392] width 34 height 13
click at [211, 327] on div "Undo" at bounding box center [215, 392] width 34 height 13
click at [212, 327] on div "Undo" at bounding box center [215, 392] width 34 height 13
click at [435, 327] on icon at bounding box center [433, 392] width 9 height 9
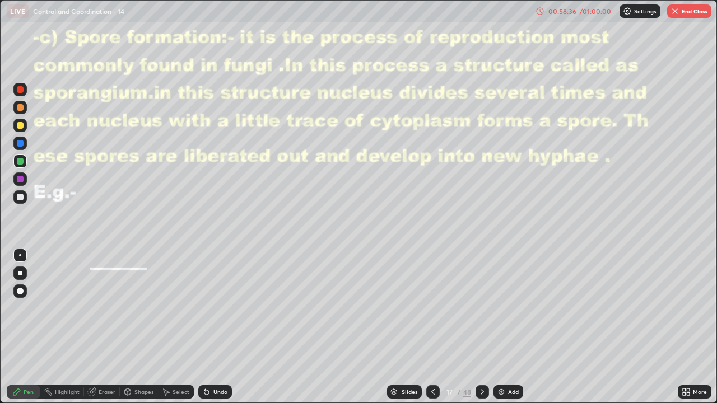
click at [689, 17] on button "End Class" at bounding box center [689, 10] width 44 height 13
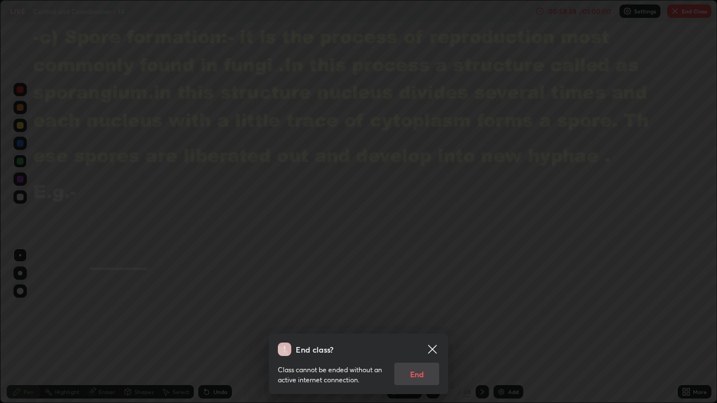
click at [430, 327] on div "Class cannot be ended without an active internet connection. End" at bounding box center [358, 370] width 161 height 29
click at [424, 327] on div "Class cannot be ended without an active internet connection. End" at bounding box center [358, 370] width 161 height 29
click at [432, 327] on div "Class cannot be ended without an active internet connection. End" at bounding box center [358, 370] width 161 height 29
click at [435, 327] on icon at bounding box center [432, 349] width 8 height 8
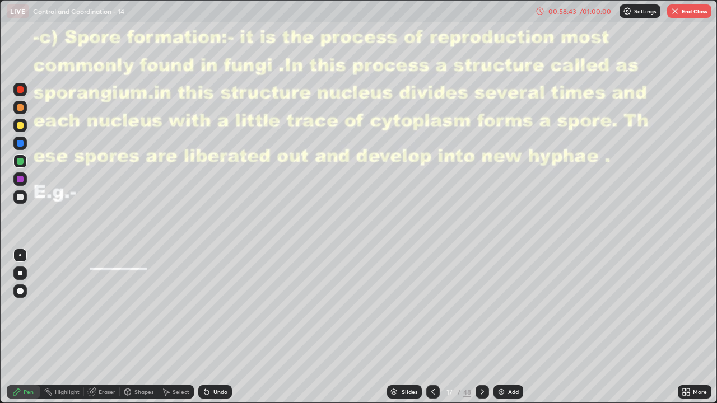
click at [675, 16] on button "End Class" at bounding box center [689, 10] width 44 height 13
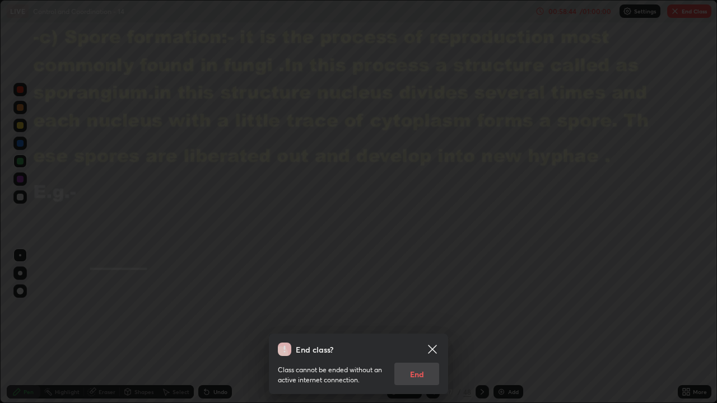
click at [434, 327] on div "Class cannot be ended without an active internet connection. End" at bounding box center [358, 370] width 161 height 29
click at [437, 327] on icon at bounding box center [432, 349] width 8 height 8
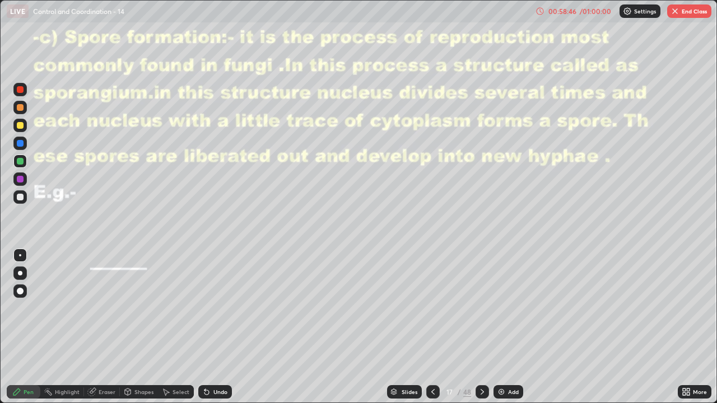
click at [483, 327] on div at bounding box center [482, 392] width 13 height 13
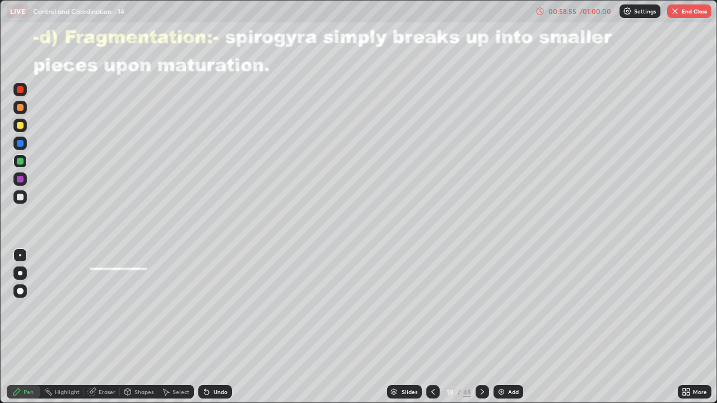
click at [429, 327] on icon at bounding box center [433, 392] width 9 height 9
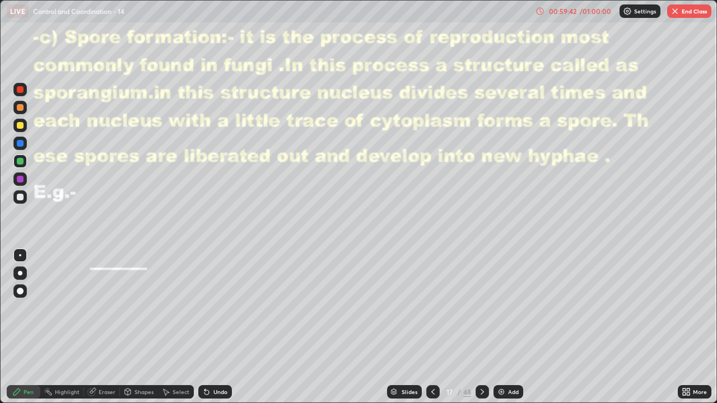
click at [481, 327] on icon at bounding box center [482, 392] width 9 height 9
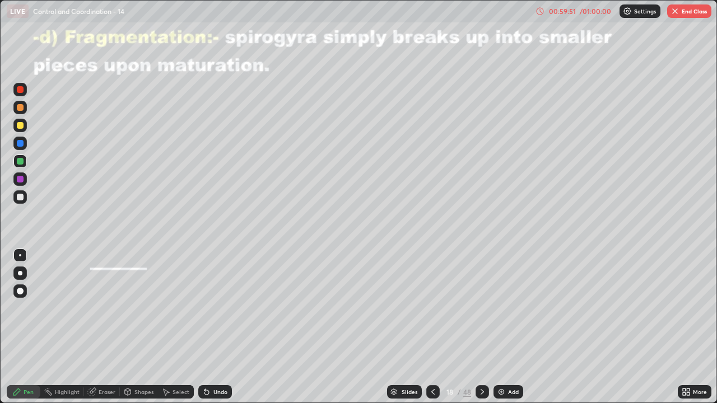
click at [696, 12] on button "End Class" at bounding box center [689, 10] width 44 height 13
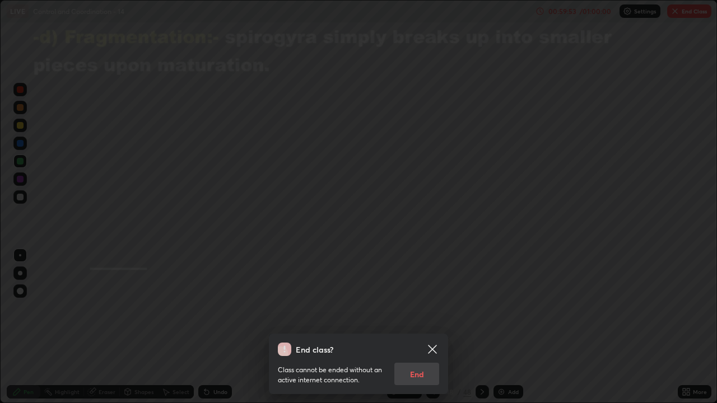
click at [421, 327] on div "Class cannot be ended without an active internet connection. End" at bounding box center [358, 370] width 161 height 29
click at [422, 327] on div "Class cannot be ended without an active internet connection. End" at bounding box center [358, 370] width 161 height 29
click at [425, 327] on div "Class cannot be ended without an active internet connection. End" at bounding box center [358, 370] width 161 height 29
click at [421, 327] on div "Class cannot be ended without an active internet connection. End" at bounding box center [358, 370] width 161 height 29
click at [417, 327] on div "End class? Class cannot be ended without an active internet connection. End" at bounding box center [358, 364] width 179 height 61
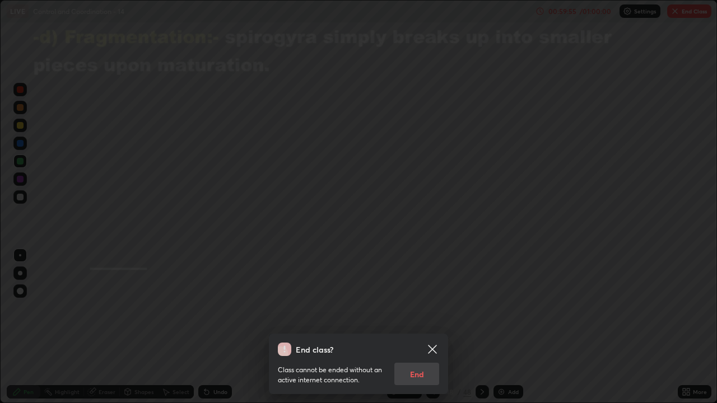
click at [427, 327] on div "Class cannot be ended without an active internet connection. End" at bounding box center [358, 370] width 161 height 29
click at [421, 327] on div "Class cannot be ended without an active internet connection. End" at bounding box center [358, 370] width 161 height 29
click at [355, 236] on div "End class? Class cannot be ended without an active internet connection. End" at bounding box center [358, 201] width 717 height 403
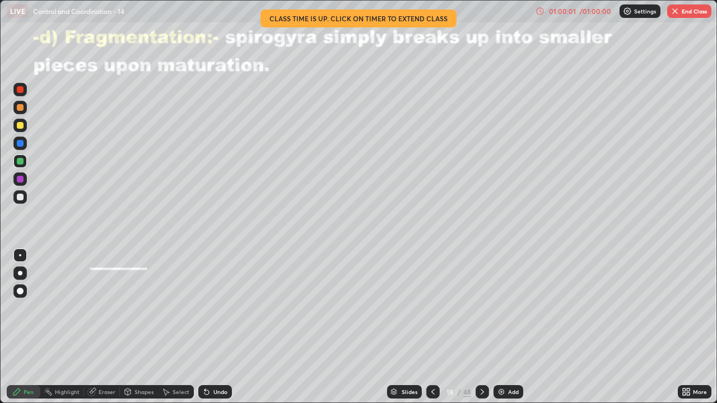
click at [689, 15] on button "End Class" at bounding box center [689, 10] width 44 height 13
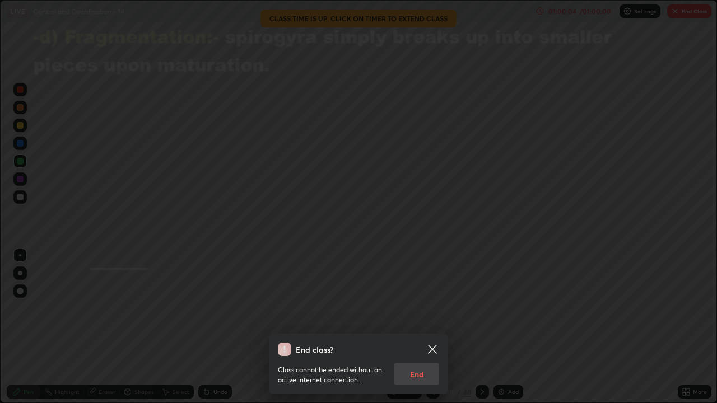
click at [365, 243] on div "End class? Class cannot be ended without an active internet connection. End" at bounding box center [358, 201] width 717 height 403
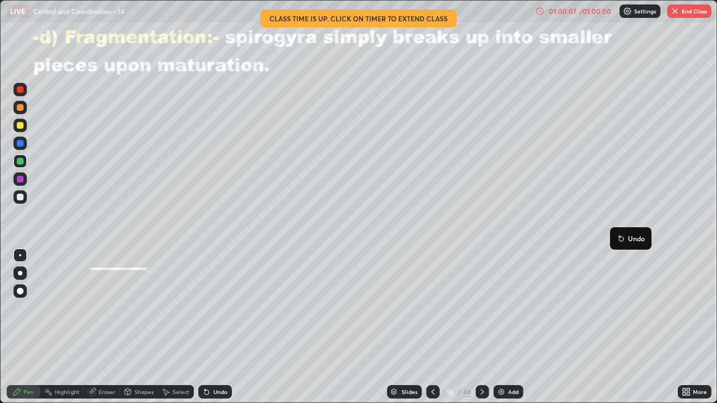
click at [572, 13] on div "01:00:07" at bounding box center [562, 11] width 31 height 7
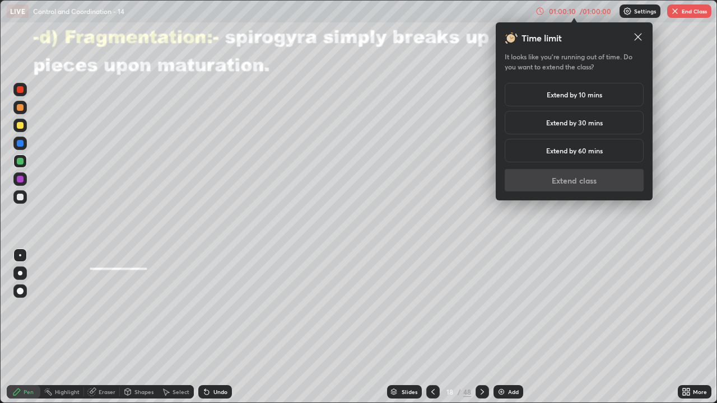
click at [600, 94] on h5 "Extend by 10 mins" at bounding box center [574, 95] width 55 height 10
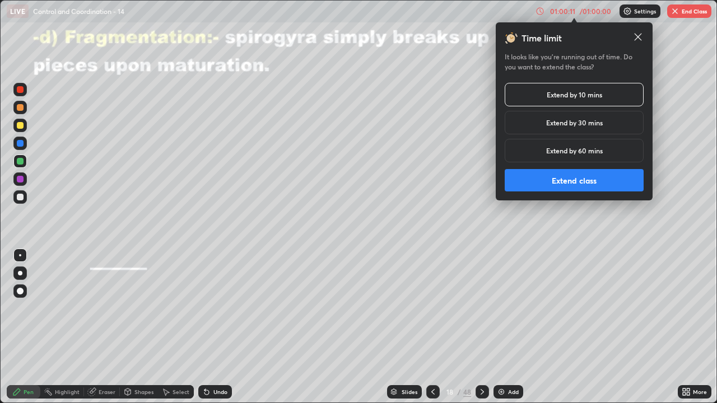
click at [573, 182] on button "Extend class" at bounding box center [574, 180] width 139 height 22
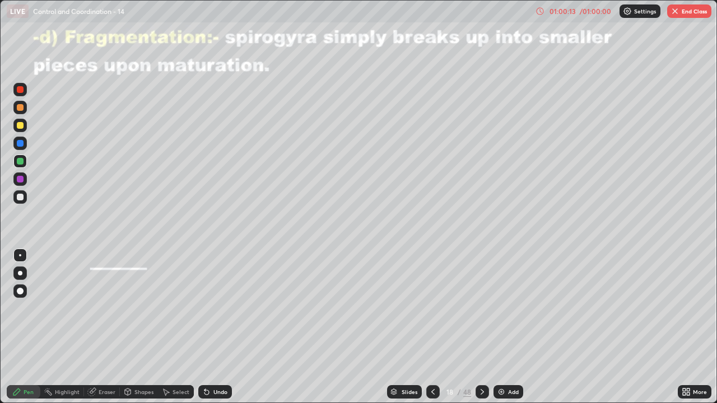
click at [688, 17] on button "End Class" at bounding box center [689, 10] width 44 height 13
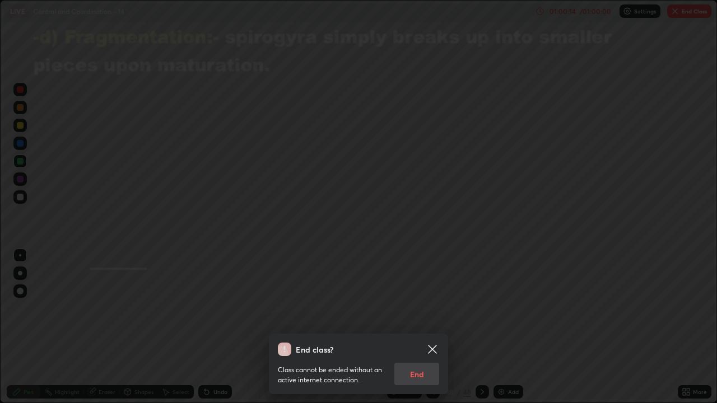
click at [419, 327] on div "Class cannot be ended without an active internet connection. End" at bounding box center [358, 370] width 161 height 29
click at [414, 327] on div "Class cannot be ended without an active internet connection. End" at bounding box center [358, 370] width 161 height 29
click at [415, 327] on div "Class cannot be ended without an active internet connection. End" at bounding box center [358, 370] width 161 height 29
click at [414, 327] on div "Class cannot be ended without an active internet connection. End" at bounding box center [358, 370] width 161 height 29
click at [413, 327] on div "Class cannot be ended without an active internet connection. End" at bounding box center [358, 370] width 161 height 29
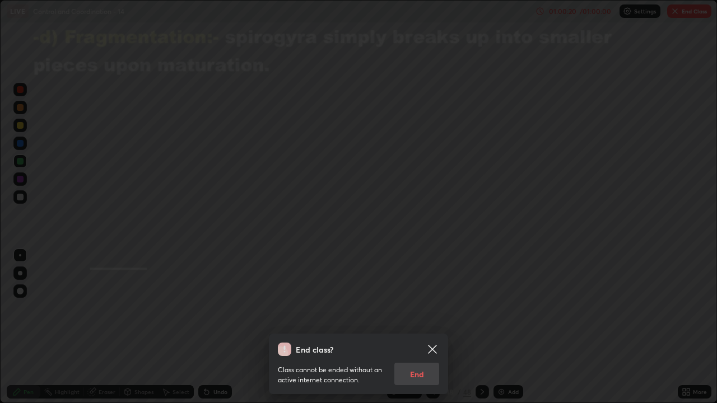
click at [432, 327] on icon at bounding box center [432, 349] width 13 height 13
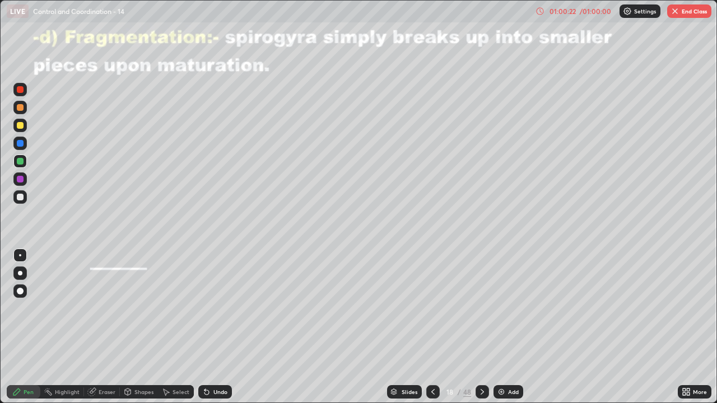
click at [678, 11] on img "button" at bounding box center [675, 11] width 9 height 9
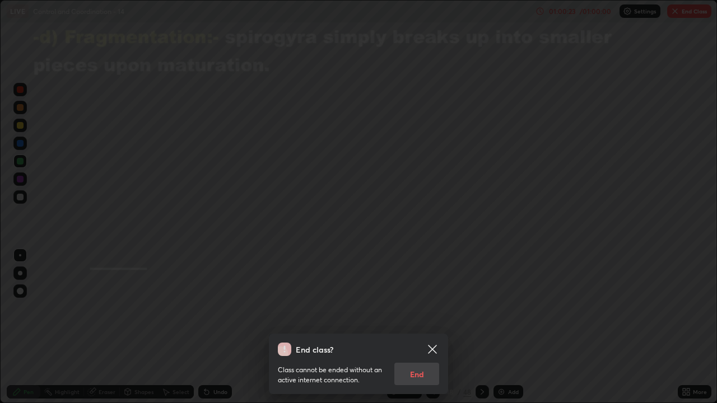
click at [415, 327] on div "Class cannot be ended without an active internet connection. End" at bounding box center [358, 370] width 161 height 29
click at [418, 327] on div "Class cannot be ended without an active internet connection. End" at bounding box center [358, 370] width 161 height 29
click at [437, 327] on icon at bounding box center [432, 349] width 13 height 13
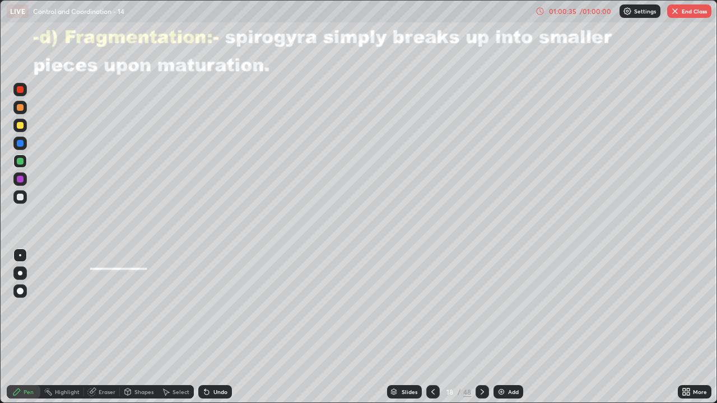
click at [559, 12] on div "01:00:35" at bounding box center [562, 11] width 31 height 7
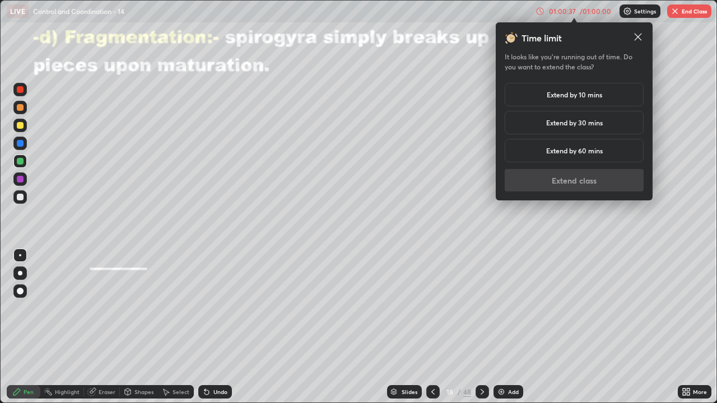
click at [585, 91] on h5 "Extend by 10 mins" at bounding box center [574, 95] width 55 height 10
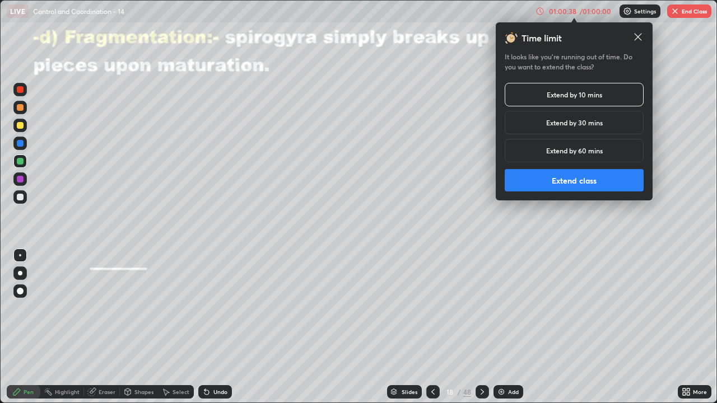
click at [579, 180] on button "Extend class" at bounding box center [574, 180] width 139 height 22
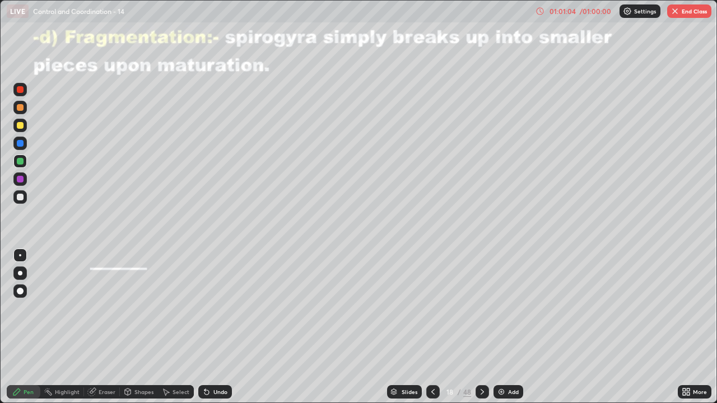
click at [690, 12] on button "End Class" at bounding box center [689, 10] width 44 height 13
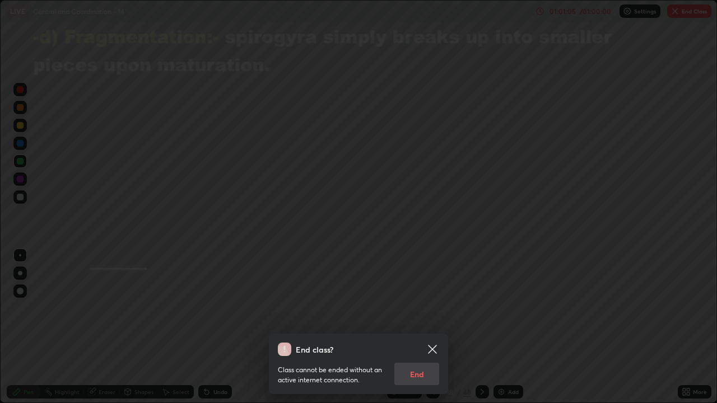
click at [417, 327] on div "Class cannot be ended without an active internet connection. End" at bounding box center [358, 370] width 161 height 29
click at [416, 327] on div "Class cannot be ended without an active internet connection. End" at bounding box center [358, 370] width 161 height 29
click at [423, 327] on div "Class cannot be ended without an active internet connection. End" at bounding box center [358, 370] width 161 height 29
click at [418, 327] on div "Class cannot be ended without an active internet connection. End" at bounding box center [358, 370] width 161 height 29
click at [421, 327] on div "Class cannot be ended without an active internet connection. End" at bounding box center [358, 370] width 161 height 29
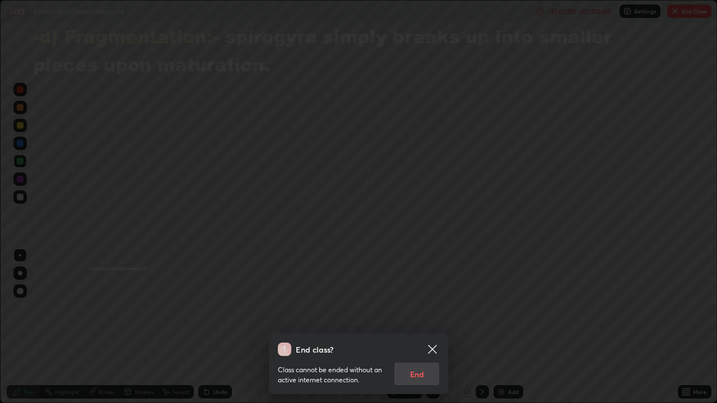
click at [420, 327] on div "Class cannot be ended without an active internet connection. End" at bounding box center [358, 370] width 161 height 29
click at [433, 327] on icon at bounding box center [432, 349] width 13 height 13
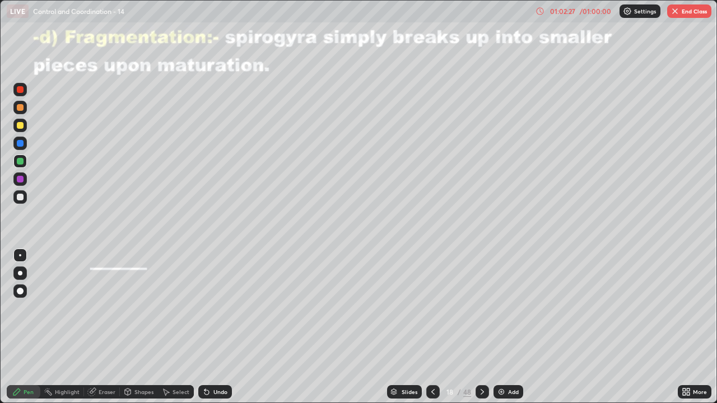
click at [691, 15] on button "End Class" at bounding box center [689, 10] width 44 height 13
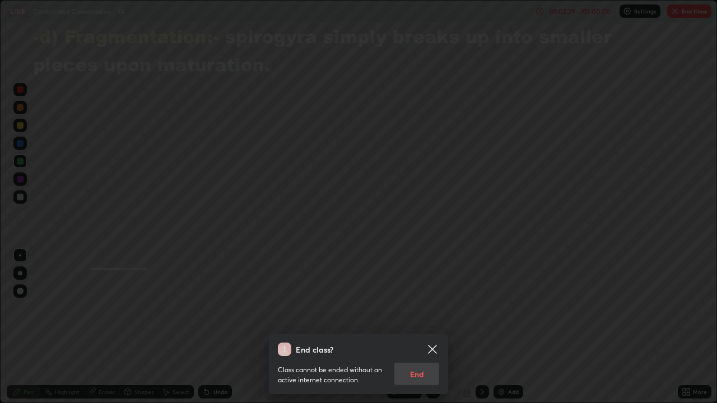
click at [428, 327] on div "Class cannot be ended without an active internet connection. End" at bounding box center [358, 370] width 161 height 29
click at [417, 327] on div "Class cannot be ended without an active internet connection. End" at bounding box center [358, 370] width 161 height 29
click at [416, 327] on div "Class cannot be ended without an active internet connection. End" at bounding box center [358, 370] width 161 height 29
click at [433, 327] on icon at bounding box center [432, 349] width 8 height 8
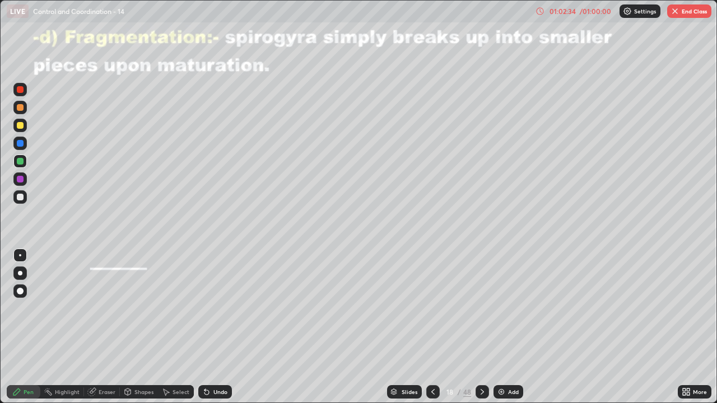
click at [688, 13] on button "End Class" at bounding box center [689, 10] width 44 height 13
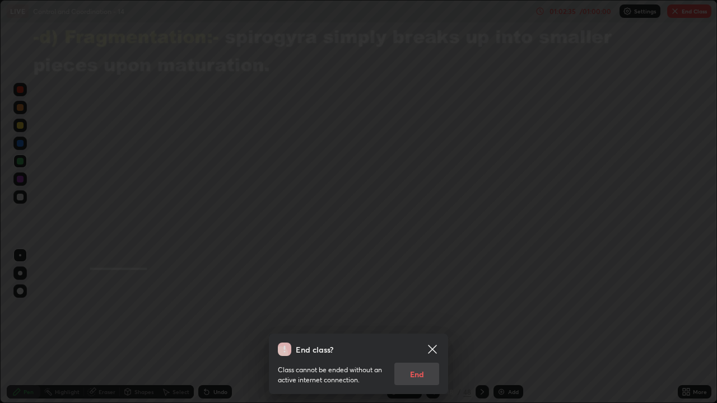
click at [423, 327] on div "Class cannot be ended without an active internet connection. End" at bounding box center [358, 370] width 161 height 29
click at [420, 327] on div "Class cannot be ended without an active internet connection. End" at bounding box center [358, 370] width 161 height 29
click at [416, 327] on div "Class cannot be ended without an active internet connection. End" at bounding box center [358, 370] width 161 height 29
click at [414, 327] on div "Class cannot be ended without an active internet connection. End" at bounding box center [358, 370] width 161 height 29
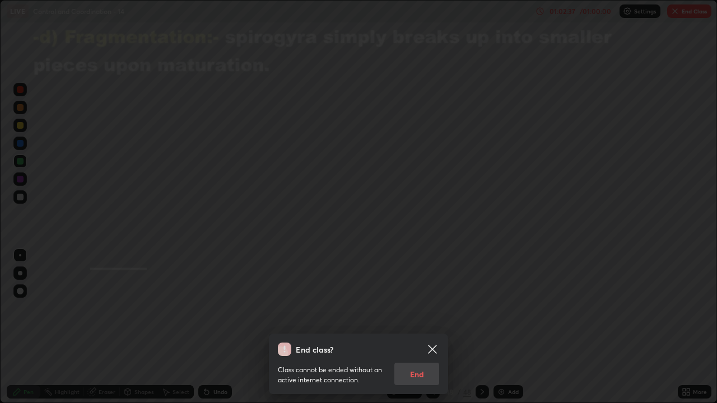
click at [415, 327] on div "Class cannot be ended without an active internet connection. End" at bounding box center [358, 370] width 161 height 29
click at [429, 327] on icon at bounding box center [432, 349] width 13 height 13
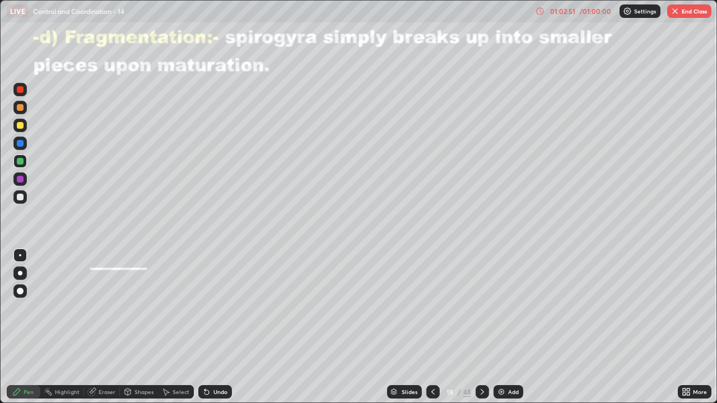
click at [679, 327] on div "More" at bounding box center [695, 392] width 34 height 13
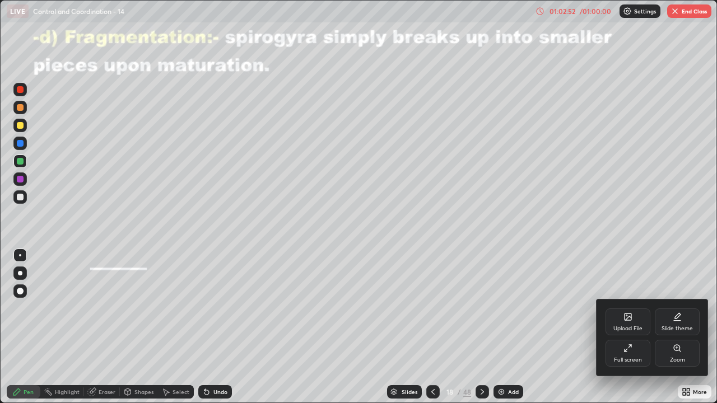
click at [627, 327] on div "Full screen" at bounding box center [628, 353] width 45 height 27
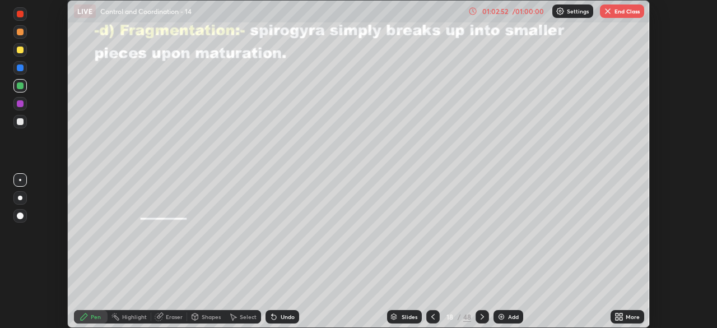
scroll to position [55713, 55323]
click at [617, 16] on button "End Class" at bounding box center [622, 10] width 44 height 13
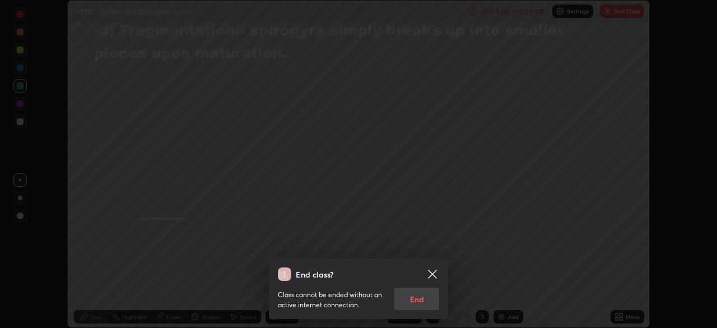
click at [425, 303] on div "Class cannot be ended without an active internet connection. End" at bounding box center [358, 295] width 161 height 29
click at [285, 272] on circle at bounding box center [281, 279] width 16 height 16
click at [285, 276] on circle at bounding box center [281, 279] width 16 height 16
click at [291, 275] on rect at bounding box center [284, 273] width 13 height 13
click at [430, 271] on icon at bounding box center [432, 274] width 8 height 8
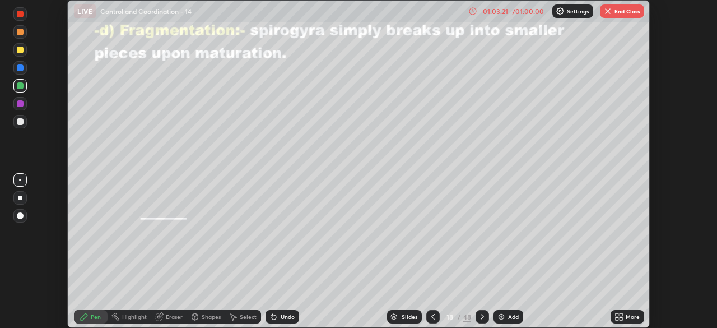
click at [606, 15] on img "button" at bounding box center [608, 11] width 9 height 9
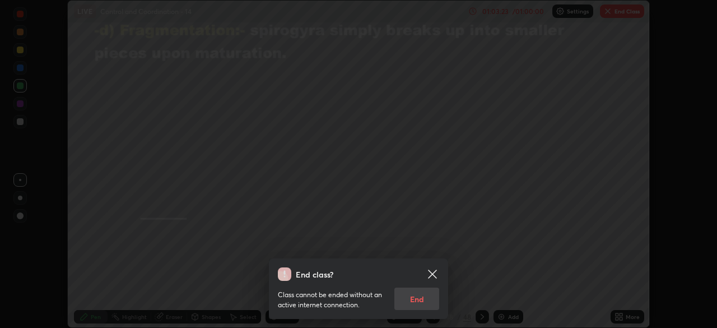
click at [428, 299] on div "Class cannot be ended without an active internet connection. End" at bounding box center [358, 295] width 161 height 29
click at [439, 269] on icon at bounding box center [432, 273] width 13 height 13
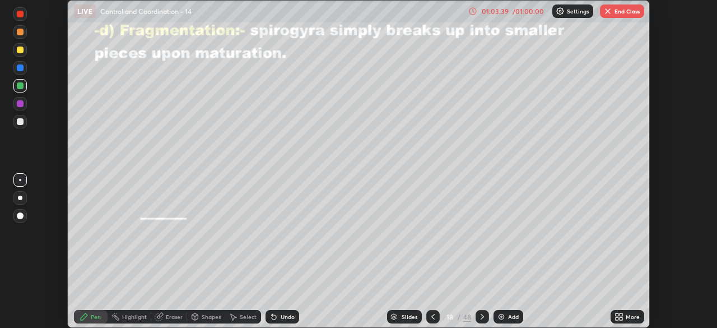
click at [612, 12] on button "End Class" at bounding box center [622, 10] width 44 height 13
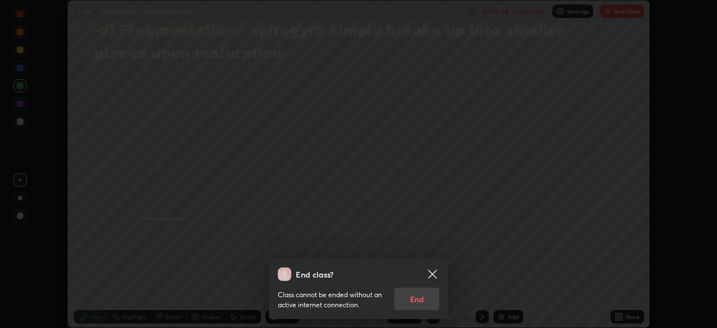
click at [406, 303] on div "Class cannot be ended without an active internet connection. End" at bounding box center [358, 295] width 161 height 29
click at [391, 168] on div "End class? Class cannot be ended without an active internet connection. End" at bounding box center [358, 164] width 717 height 328
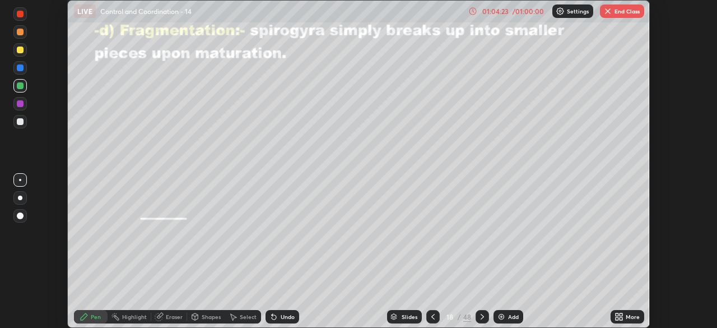
click at [604, 15] on img "button" at bounding box center [608, 11] width 9 height 9
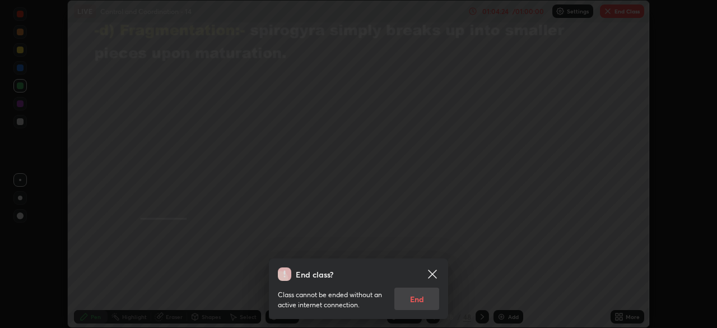
click at [420, 296] on div "Class cannot be ended without an active internet connection. End" at bounding box center [358, 295] width 161 height 29
click at [436, 272] on icon at bounding box center [432, 273] width 13 height 13
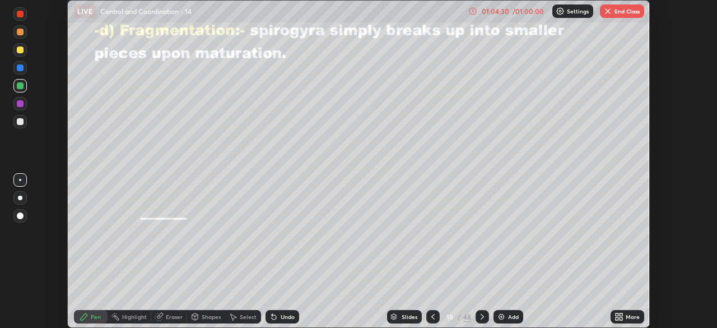
click at [611, 15] on img "button" at bounding box center [608, 11] width 9 height 9
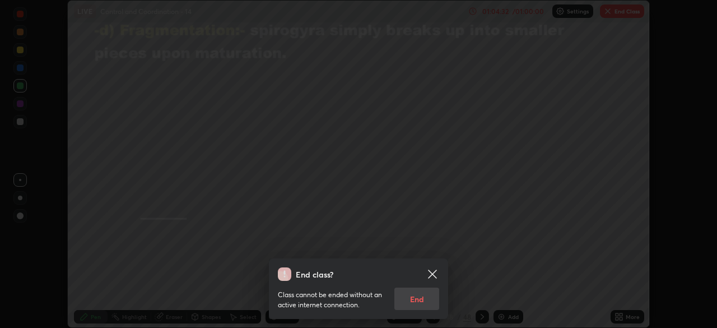
click at [422, 303] on div "Class cannot be ended without an active internet connection. End" at bounding box center [358, 295] width 161 height 29
click at [420, 302] on div "Class cannot be ended without an active internet connection. End" at bounding box center [358, 295] width 161 height 29
click at [338, 303] on p "Class cannot be ended without an active internet connection." at bounding box center [332, 300] width 108 height 20
click at [335, 301] on p "Class cannot be ended without an active internet connection." at bounding box center [332, 300] width 108 height 20
click at [489, 248] on div "End class? Class cannot be ended without an active internet connection. End" at bounding box center [358, 164] width 717 height 328
